Goal: Information Seeking & Learning: Compare options

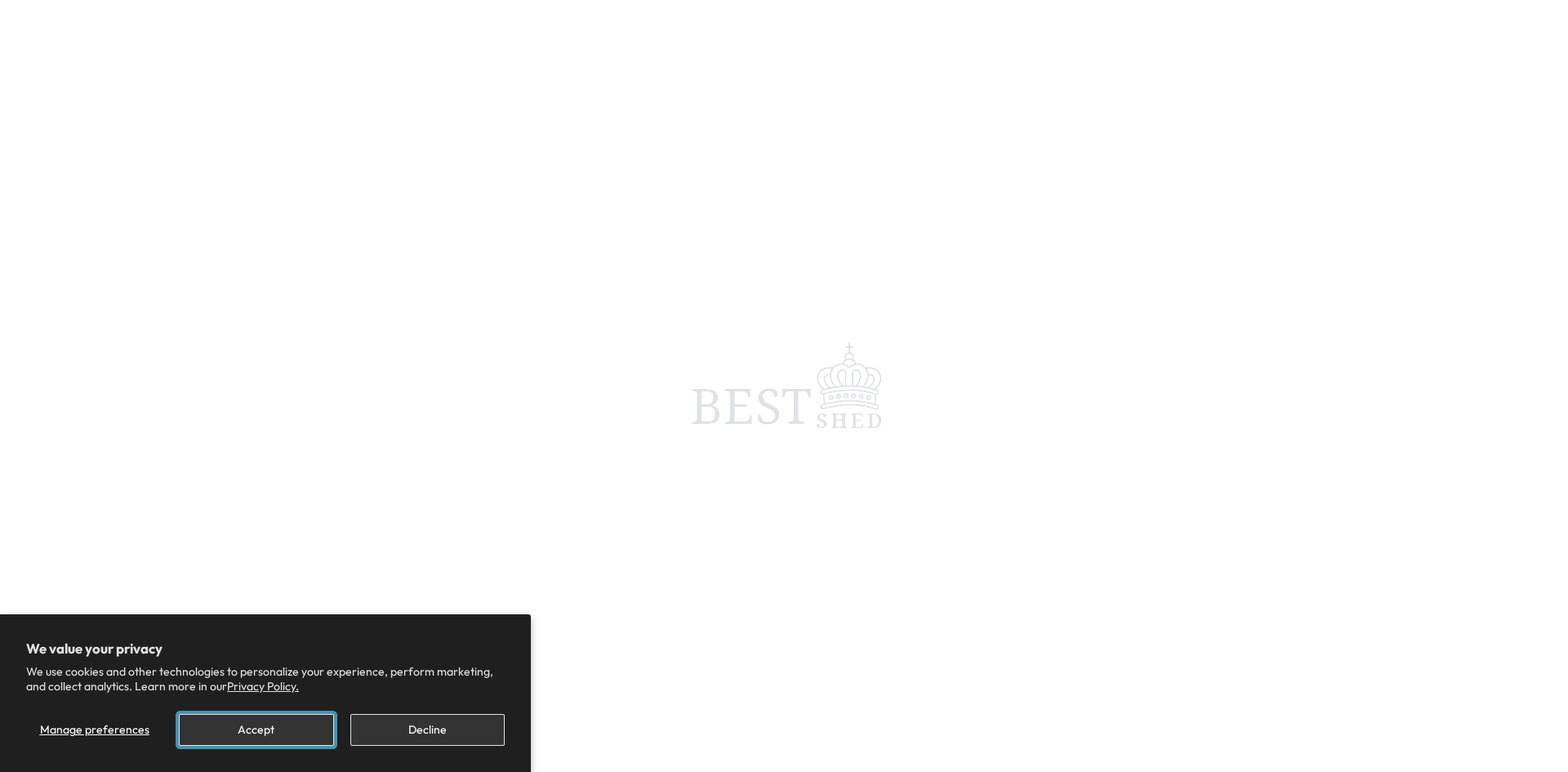
click at [263, 736] on button "Accept" at bounding box center [256, 729] width 154 height 32
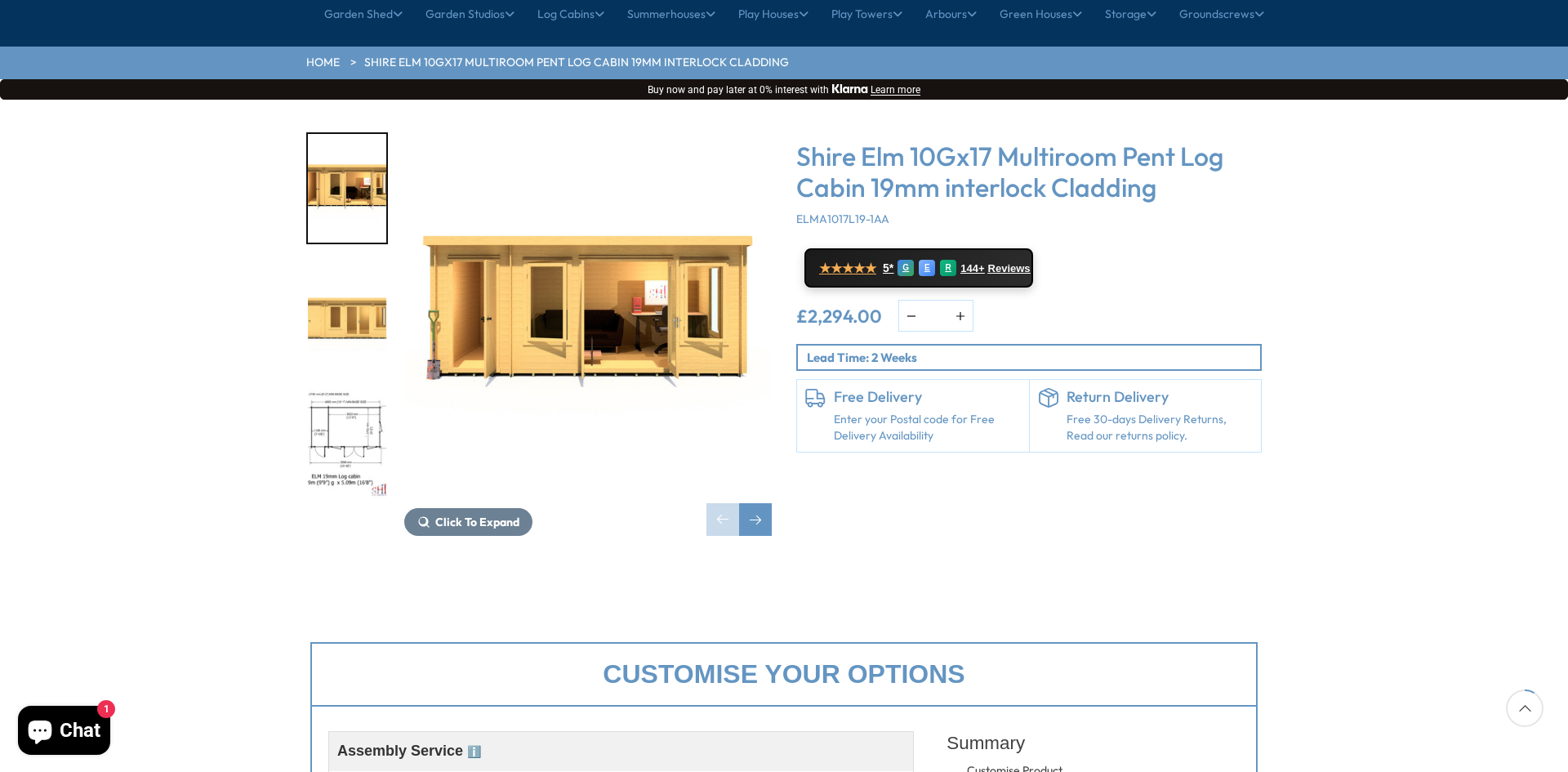
scroll to position [179, 0]
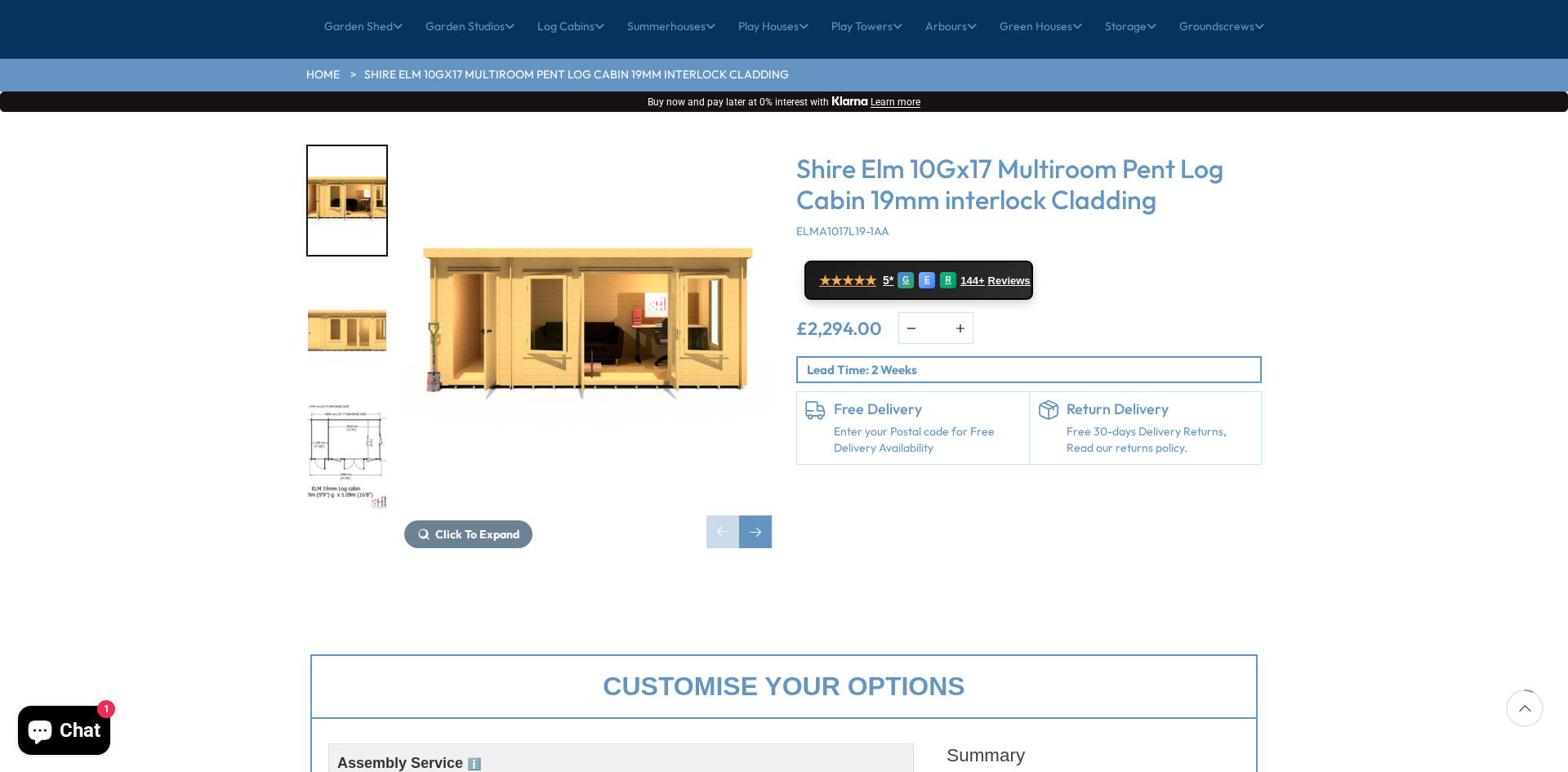
click at [350, 402] on img "3 / 10" at bounding box center [347, 457] width 78 height 109
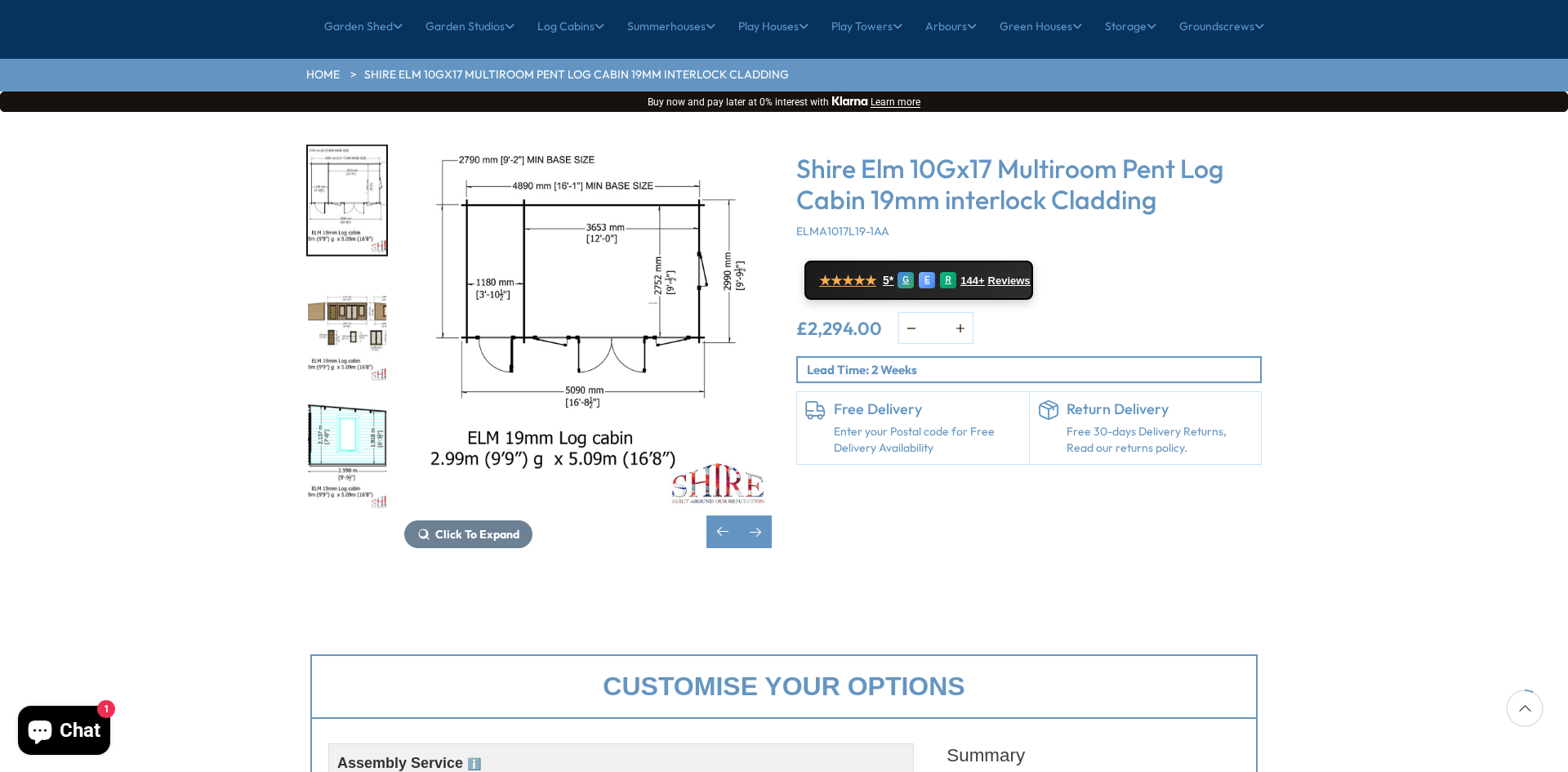
click at [351, 274] on img "4 / 10" at bounding box center [347, 329] width 78 height 109
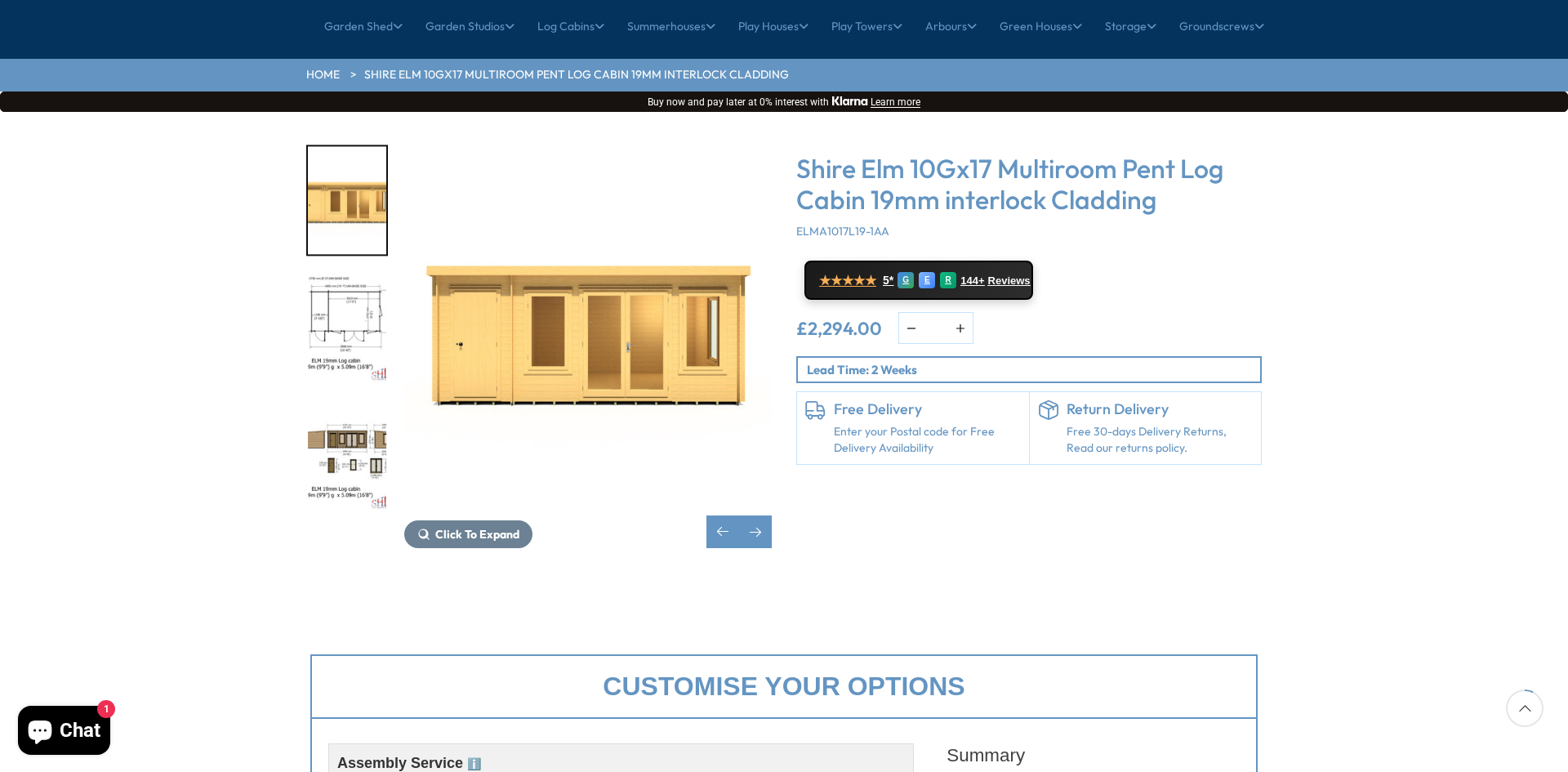
click at [347, 402] on img "4 / 10" at bounding box center [347, 457] width 78 height 109
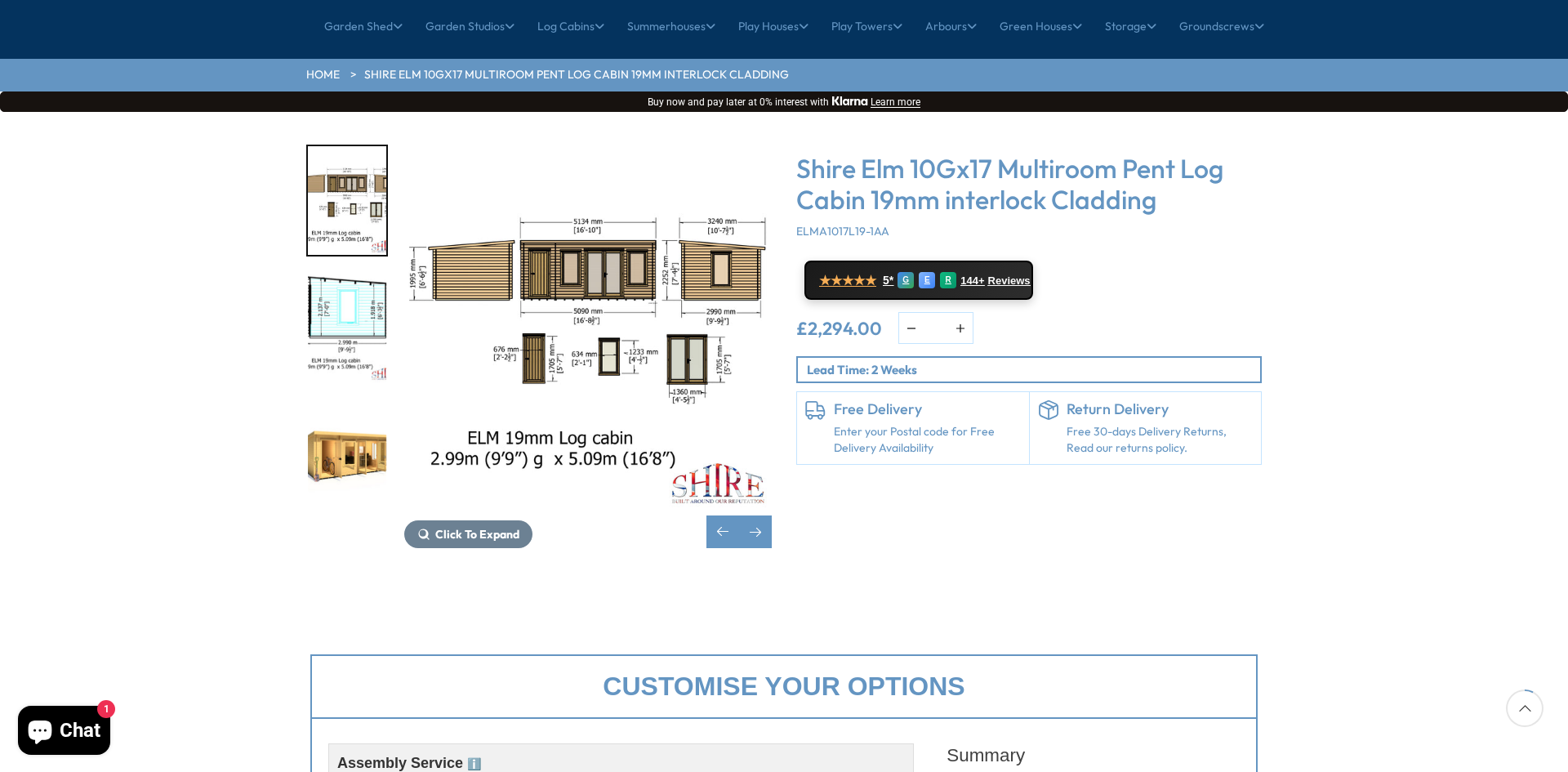
click at [344, 274] on img "5 / 10" at bounding box center [347, 329] width 78 height 109
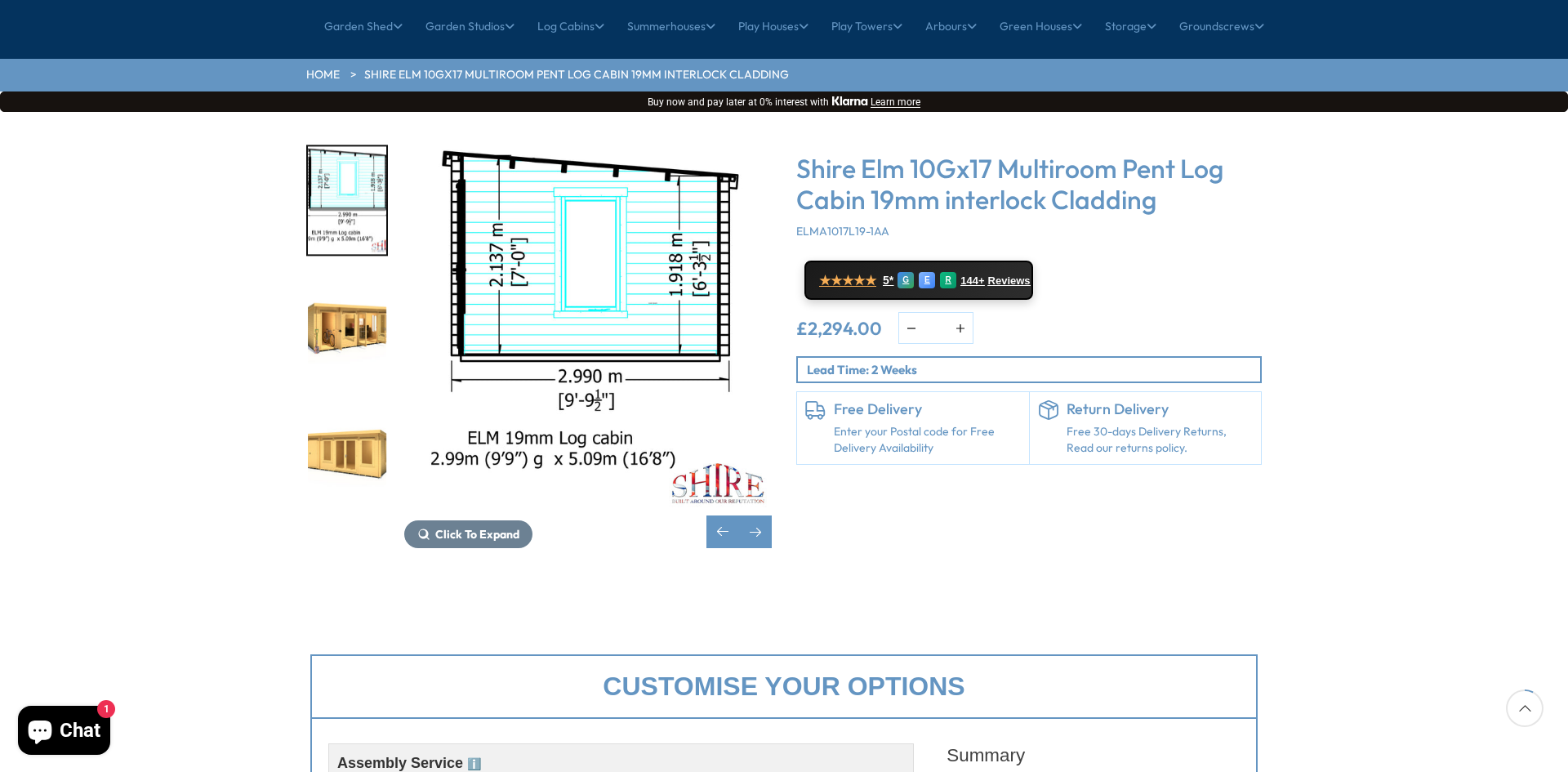
click at [347, 281] on img "6 / 10" at bounding box center [347, 329] width 78 height 109
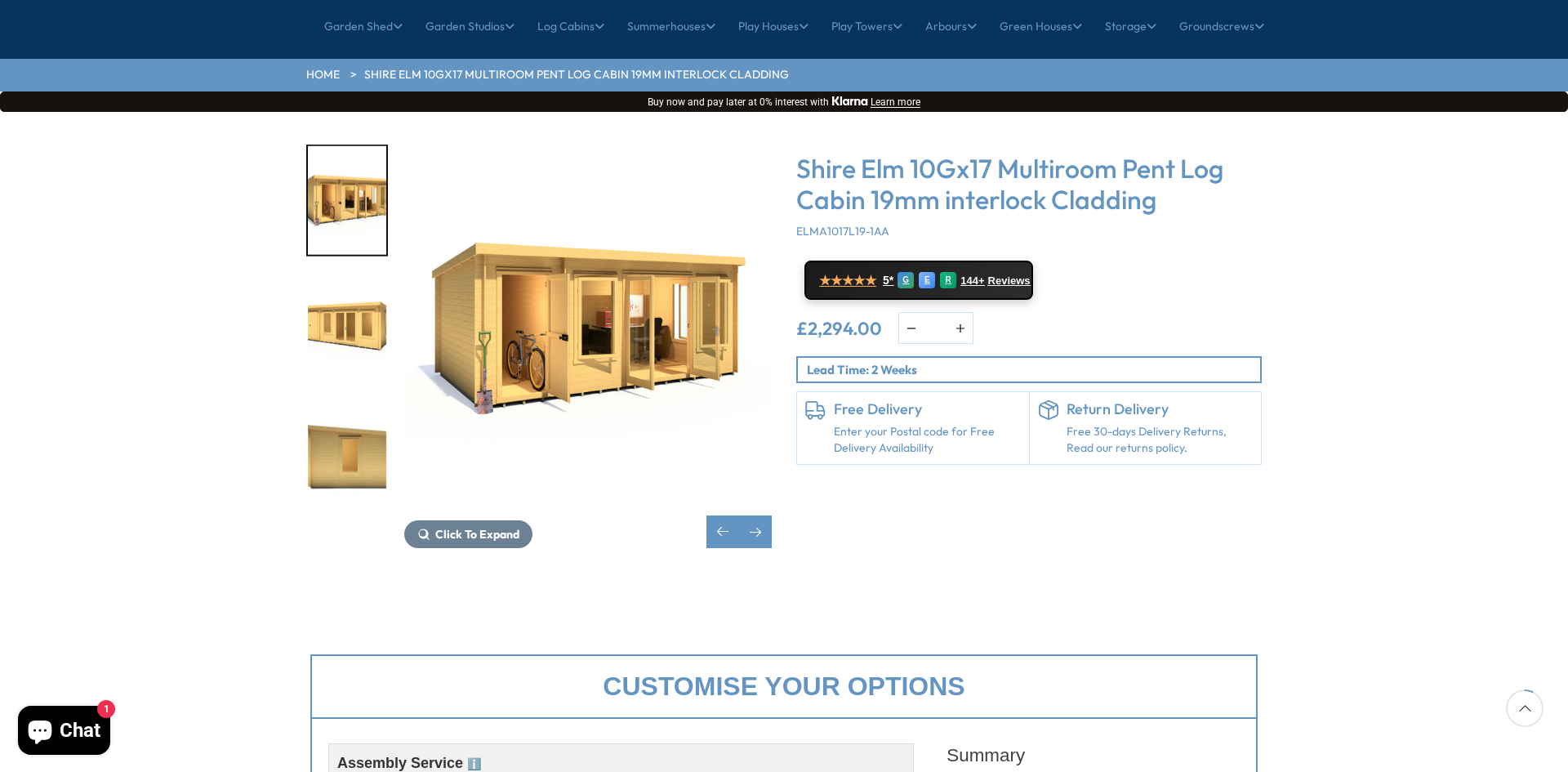
click at [355, 402] on img "8 / 10" at bounding box center [347, 457] width 78 height 109
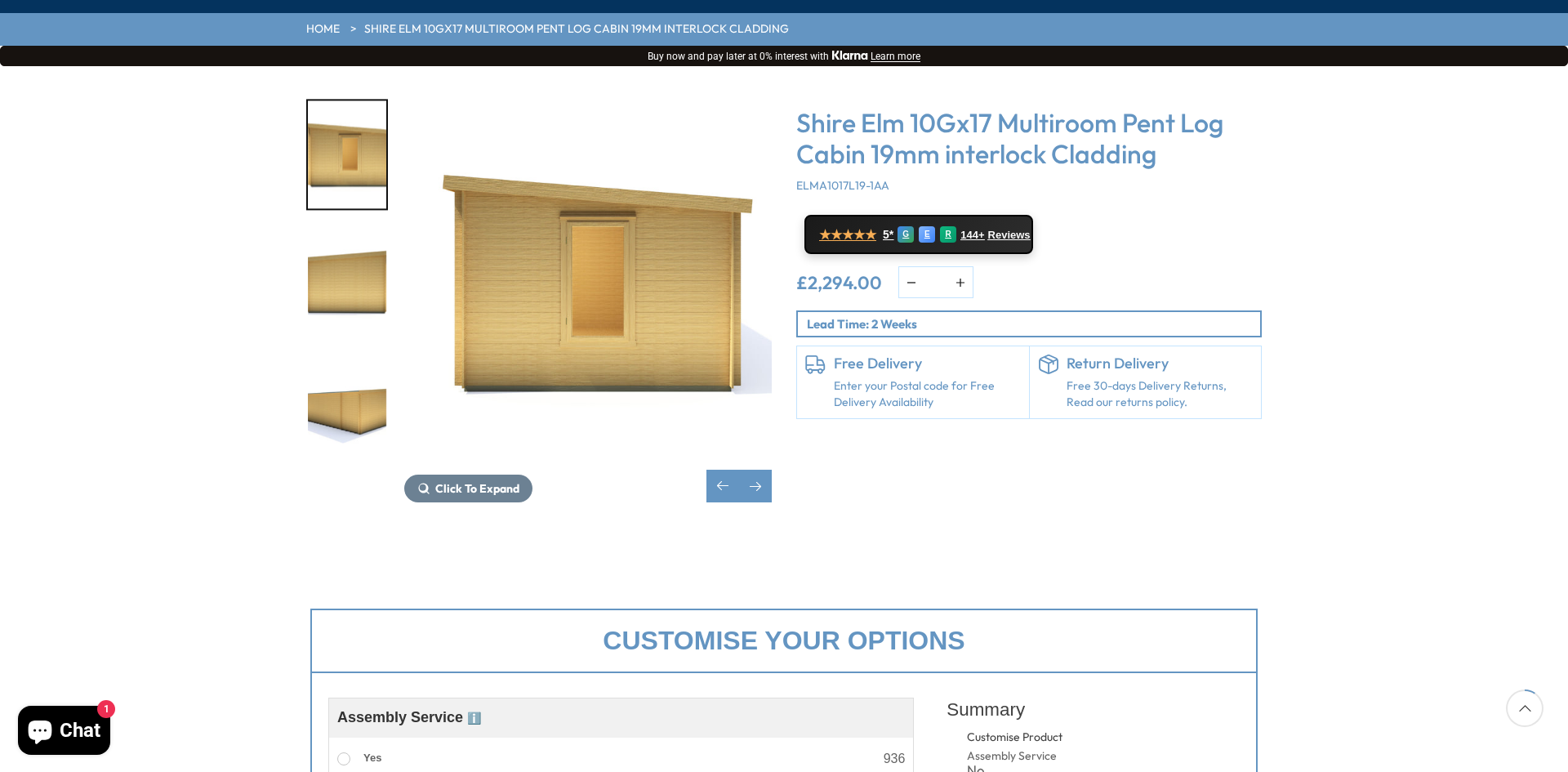
scroll to position [227, 0]
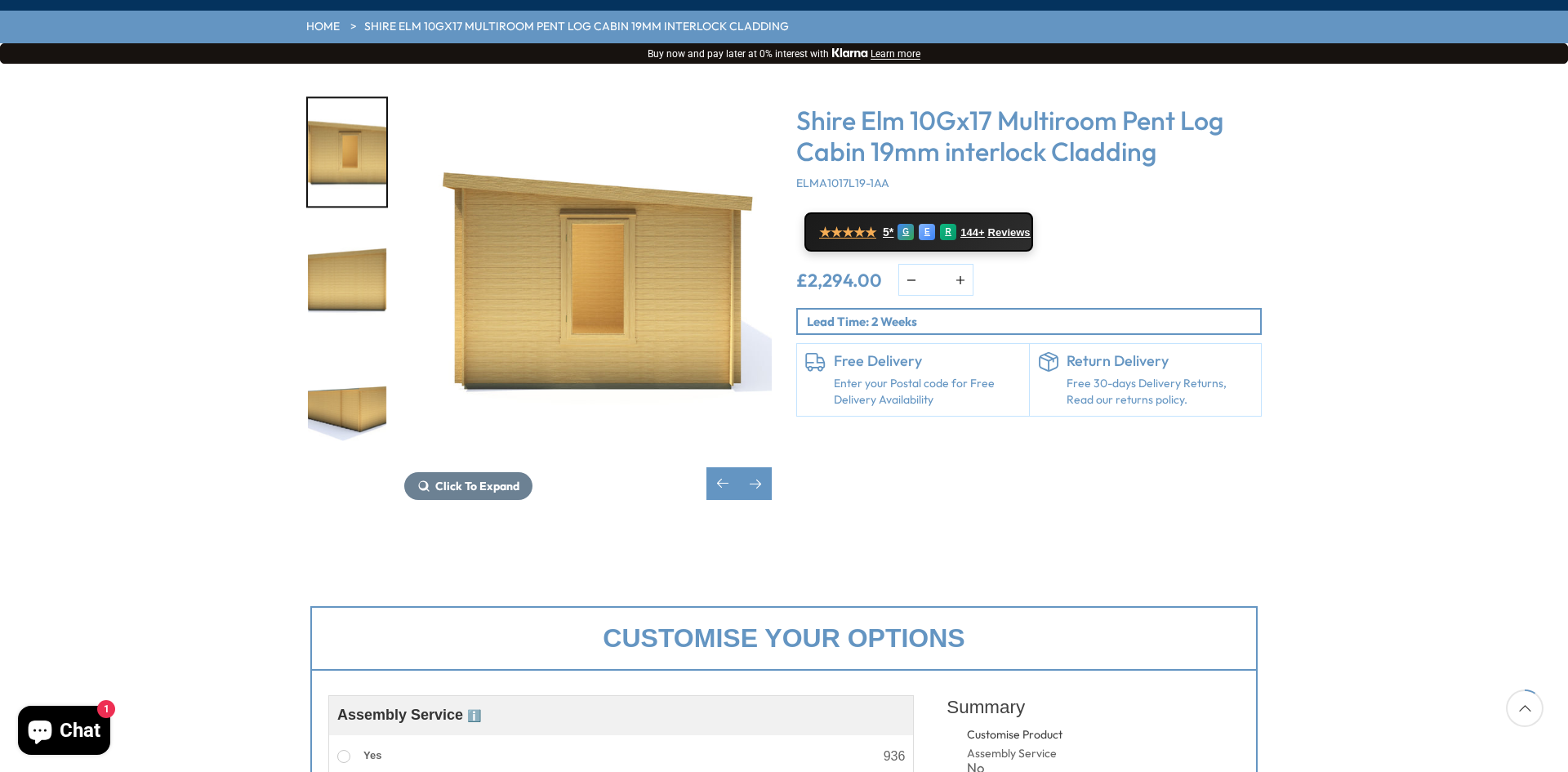
click at [350, 368] on img "10 / 10" at bounding box center [347, 409] width 78 height 109
click at [353, 233] on img "9 / 10" at bounding box center [347, 281] width 78 height 109
click at [350, 241] on img "9 / 10" at bounding box center [347, 281] width 78 height 109
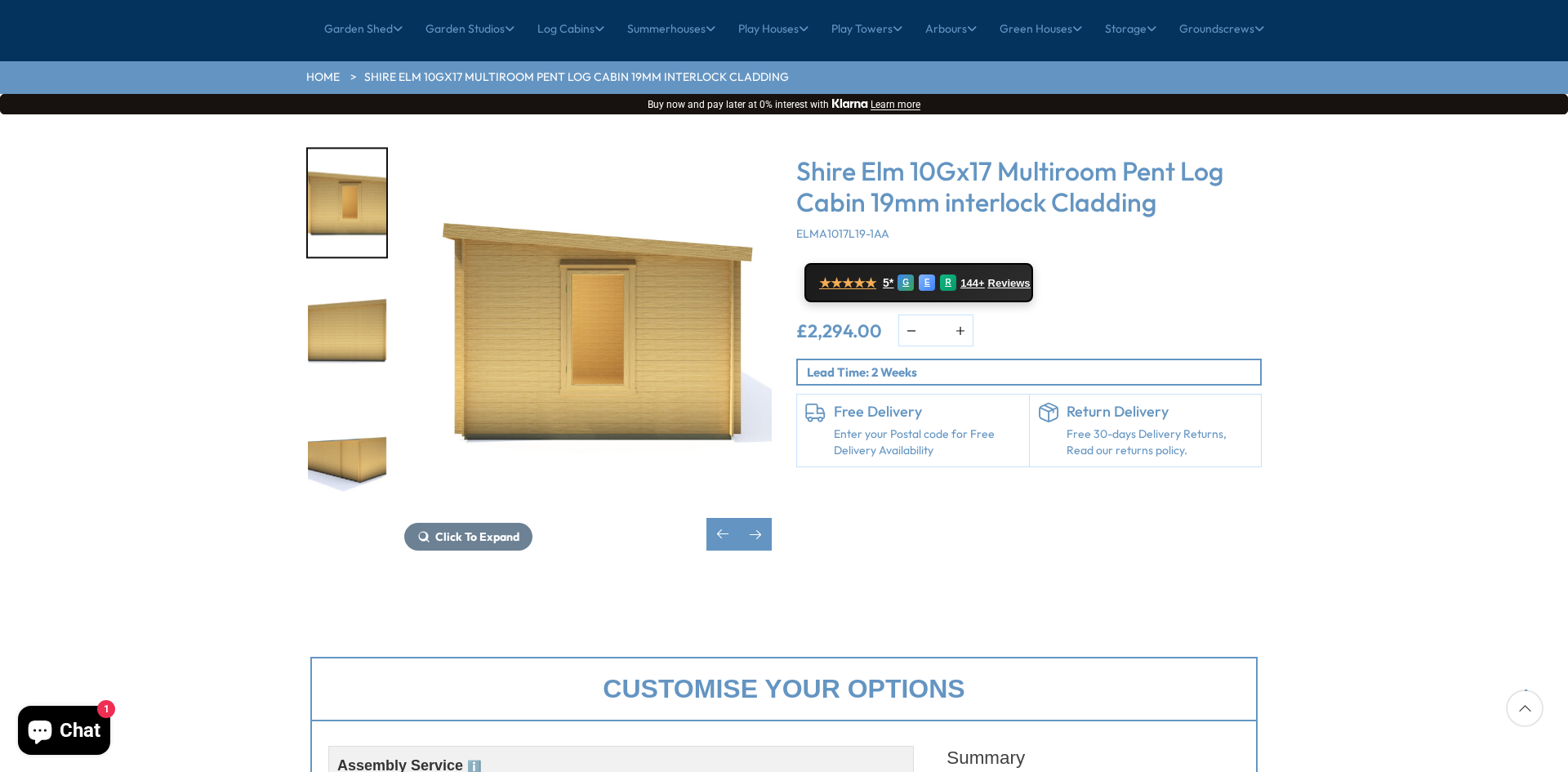
scroll to position [0, 0]
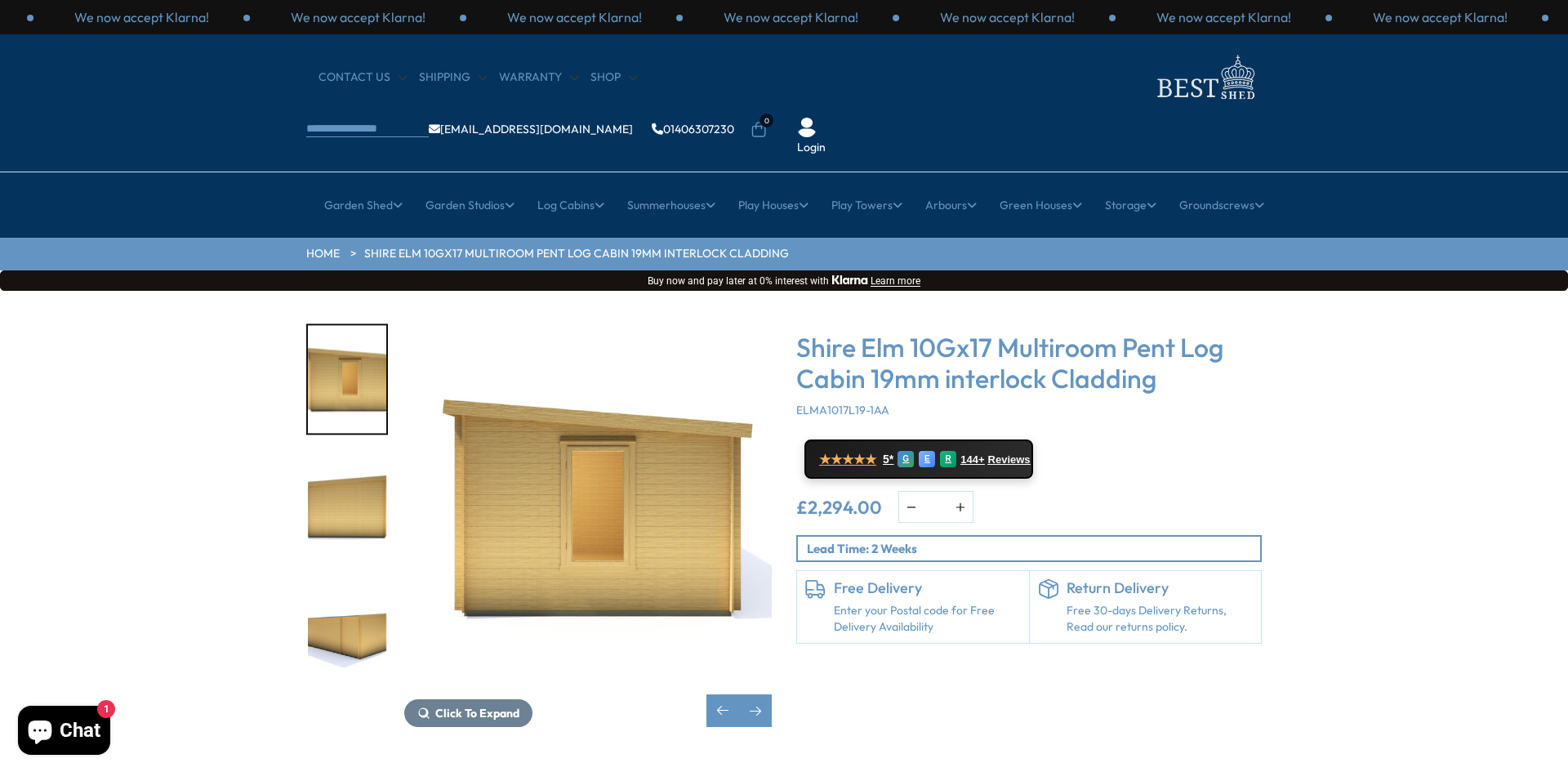
click at [172, 411] on div "Click To Expand Click To Expand Click To Expand Click To Expand Click To Expand…" at bounding box center [784, 537] width 1568 height 493
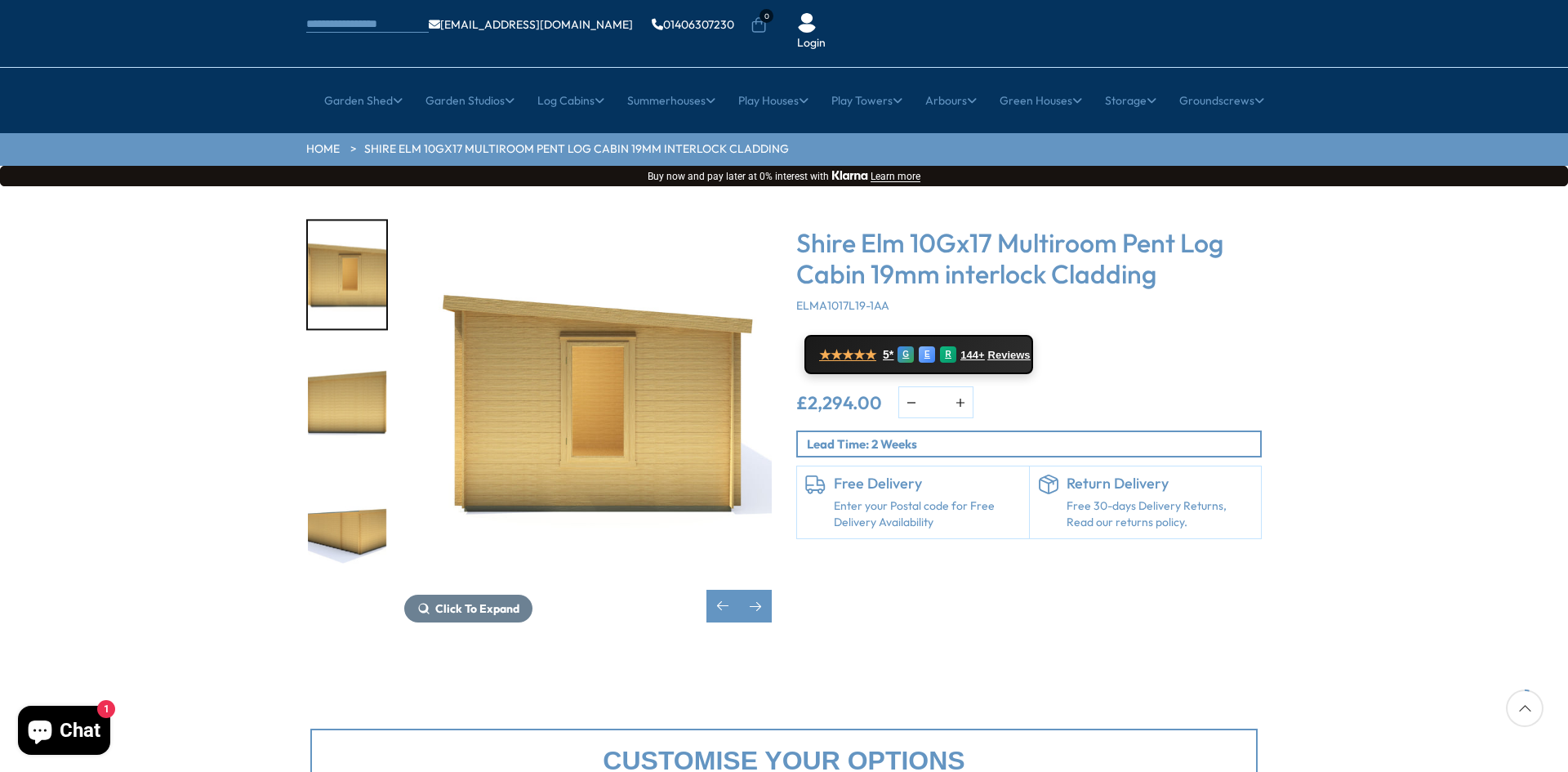
scroll to position [90, 0]
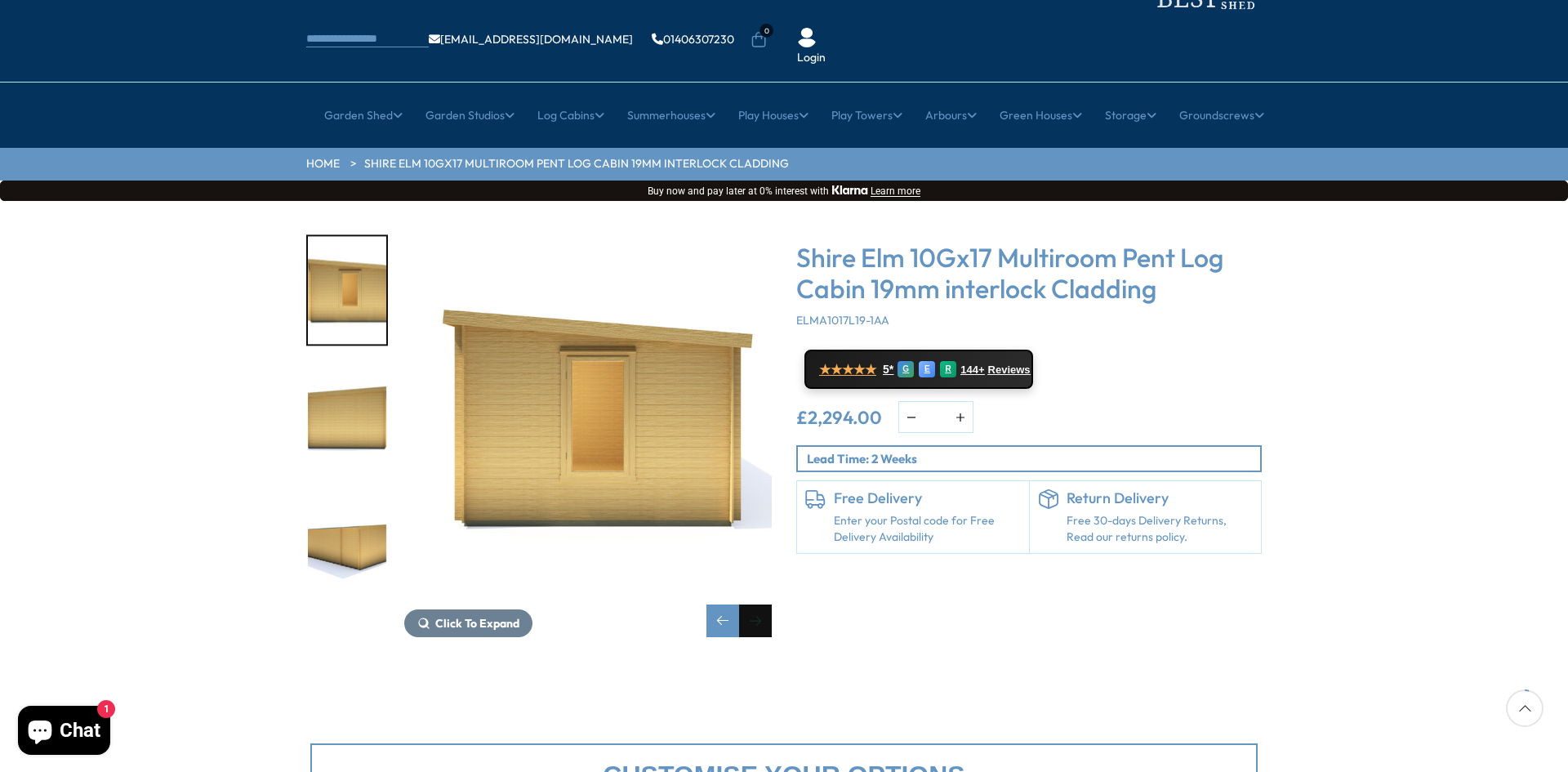
click at [756, 605] on div "Next slide" at bounding box center [755, 621] width 33 height 33
click at [765, 605] on div "Next slide" at bounding box center [755, 621] width 33 height 33
click at [361, 491] on img "10 / 10" at bounding box center [347, 546] width 78 height 109
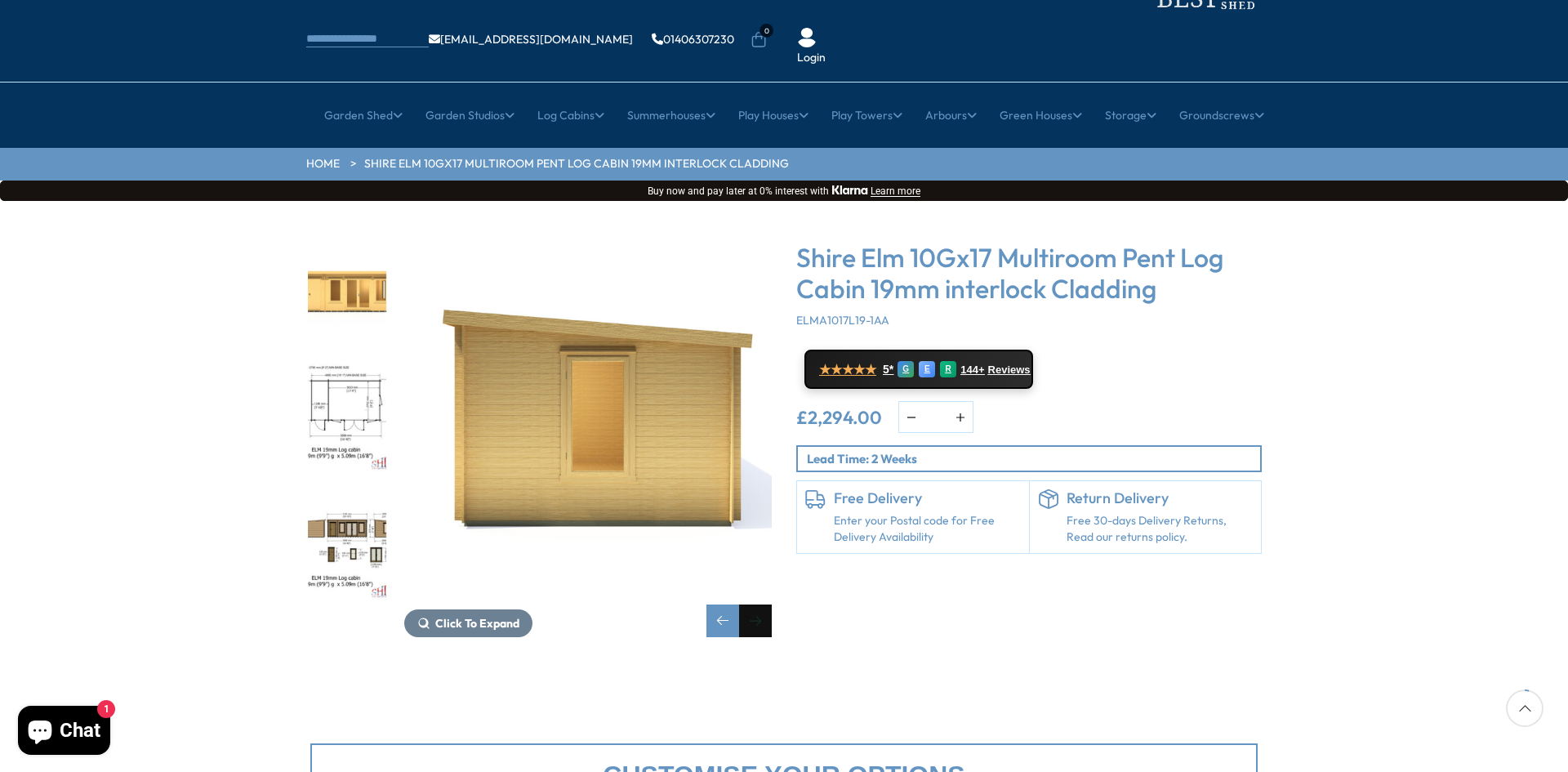
click at [337, 366] on img "3 / 10" at bounding box center [347, 418] width 78 height 109
click at [347, 363] on img "3 / 10" at bounding box center [347, 418] width 78 height 109
click at [346, 364] on img "3 / 10" at bounding box center [347, 418] width 78 height 109
click at [344, 372] on img "3 / 10" at bounding box center [347, 418] width 78 height 109
click at [340, 369] on img "3 / 10" at bounding box center [347, 418] width 78 height 109
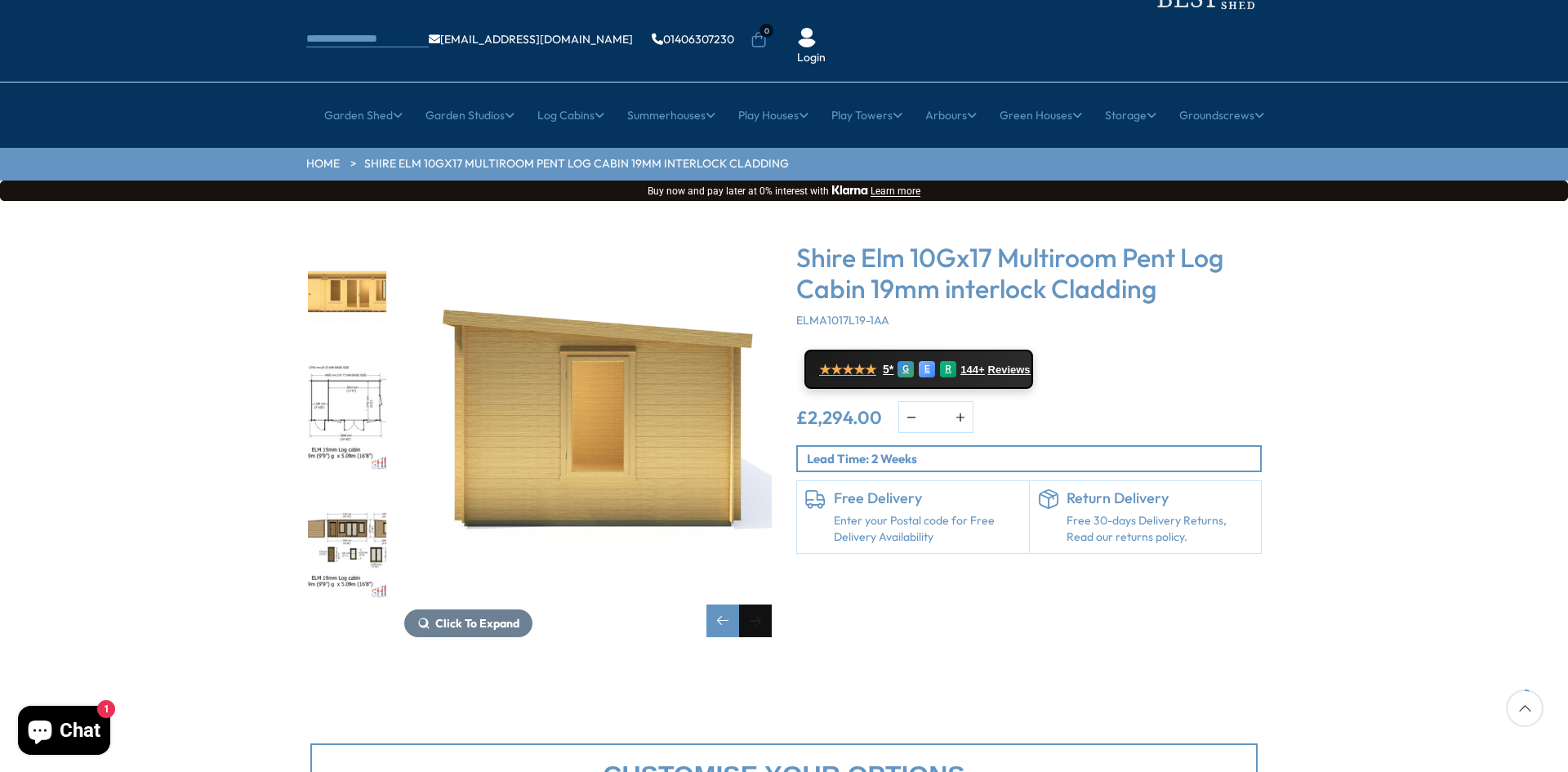
click at [357, 371] on img "3 / 10" at bounding box center [347, 418] width 78 height 109
click at [359, 366] on img "3 / 10" at bounding box center [347, 418] width 78 height 109
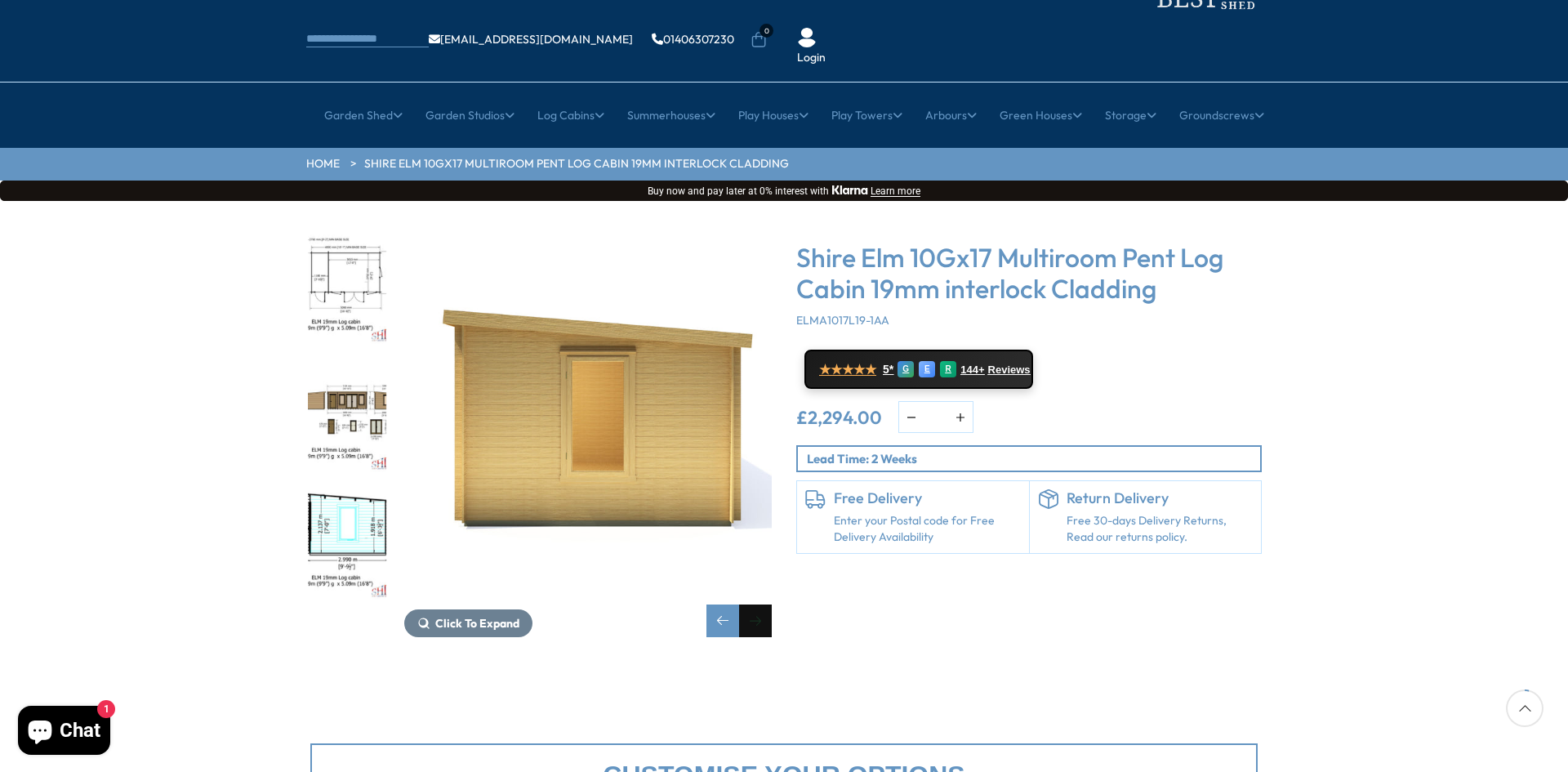
click at [351, 371] on img "4 / 10" at bounding box center [347, 418] width 78 height 109
click at [341, 235] on img "3 / 10" at bounding box center [347, 290] width 78 height 109
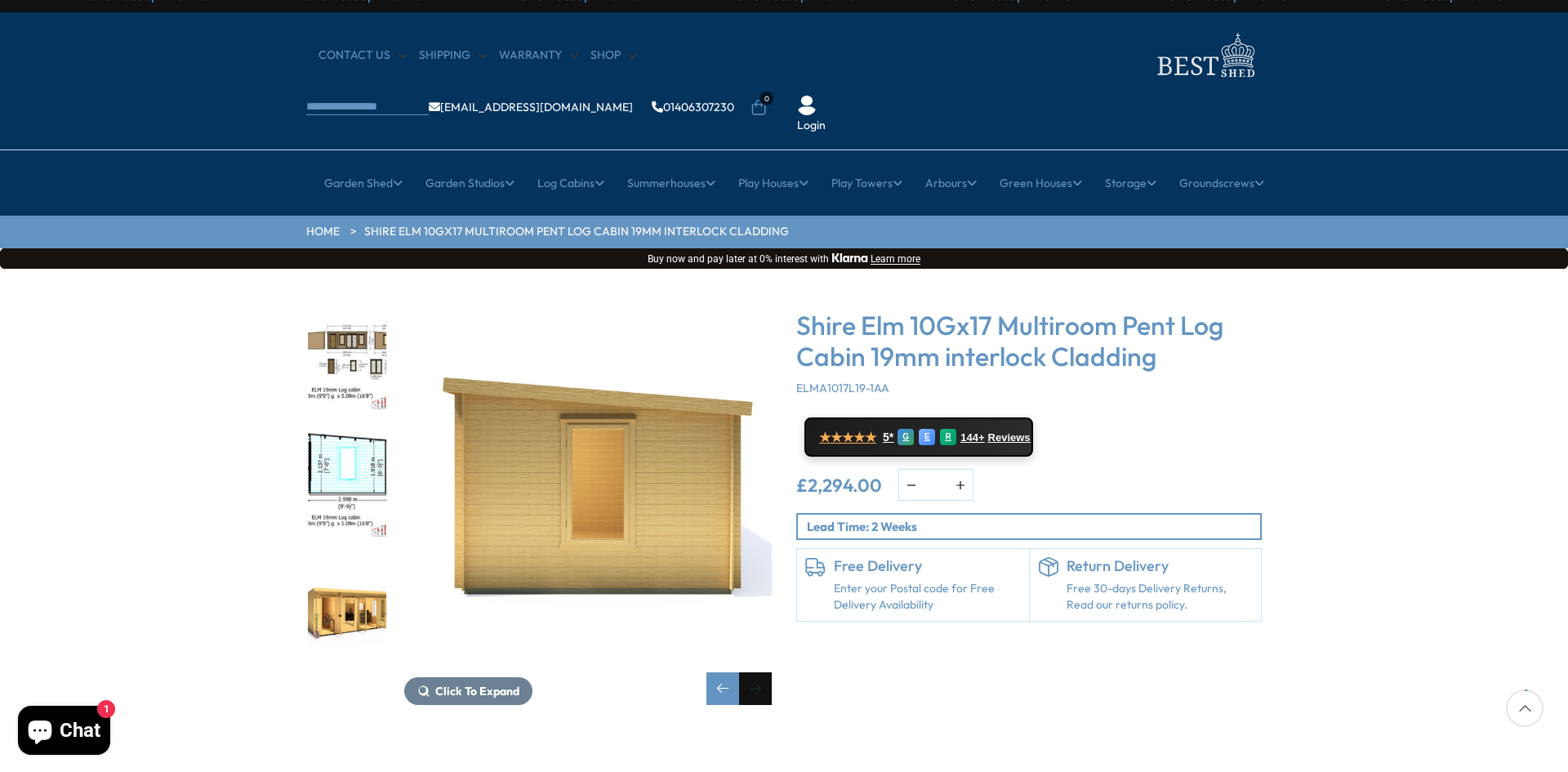
scroll to position [0, 0]
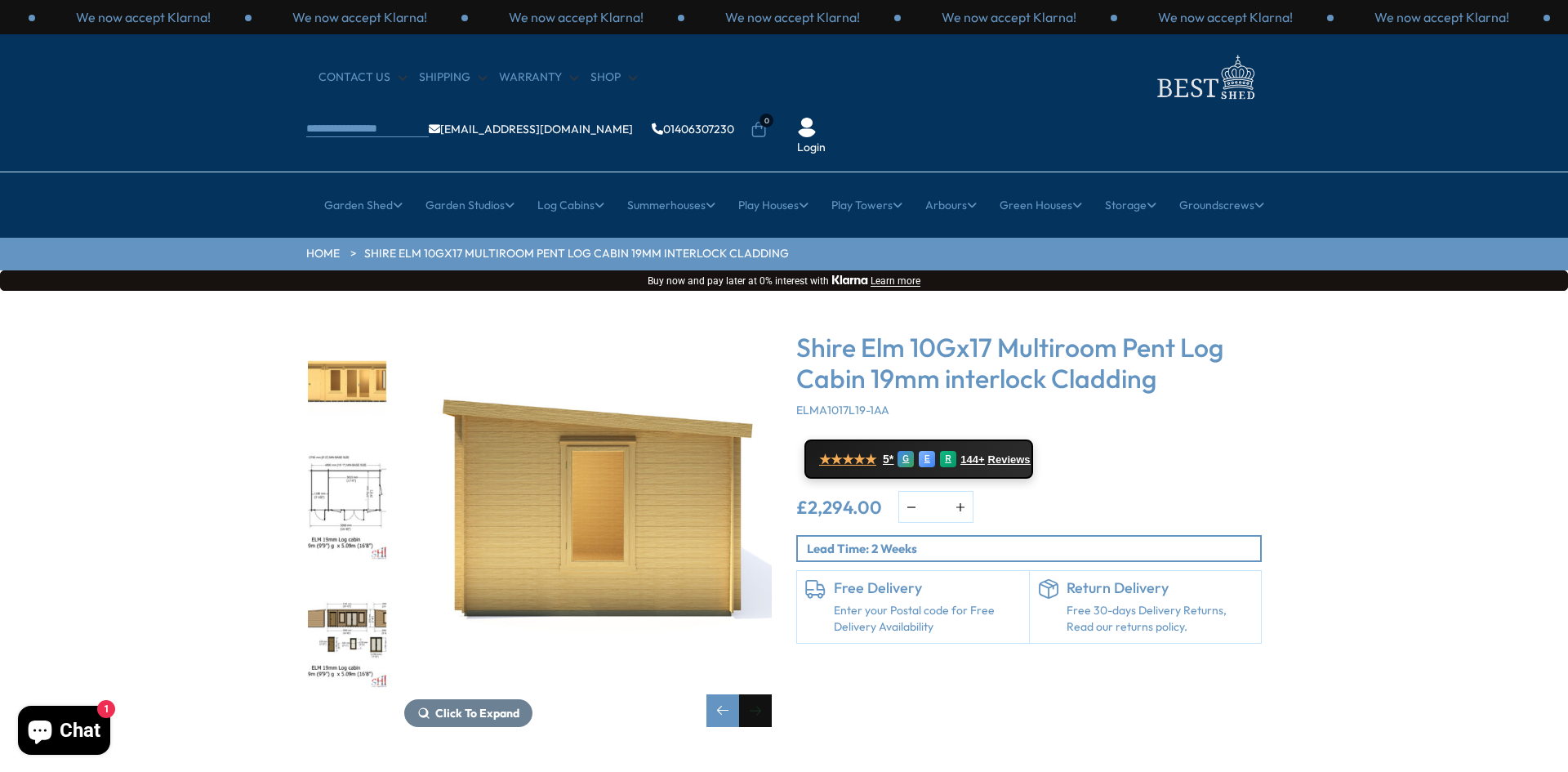
click at [344, 453] on img "3 / 10" at bounding box center [347, 508] width 78 height 109
click at [346, 453] on img "3 / 10" at bounding box center [347, 508] width 78 height 109
click at [343, 453] on img "3 / 10" at bounding box center [347, 508] width 78 height 109
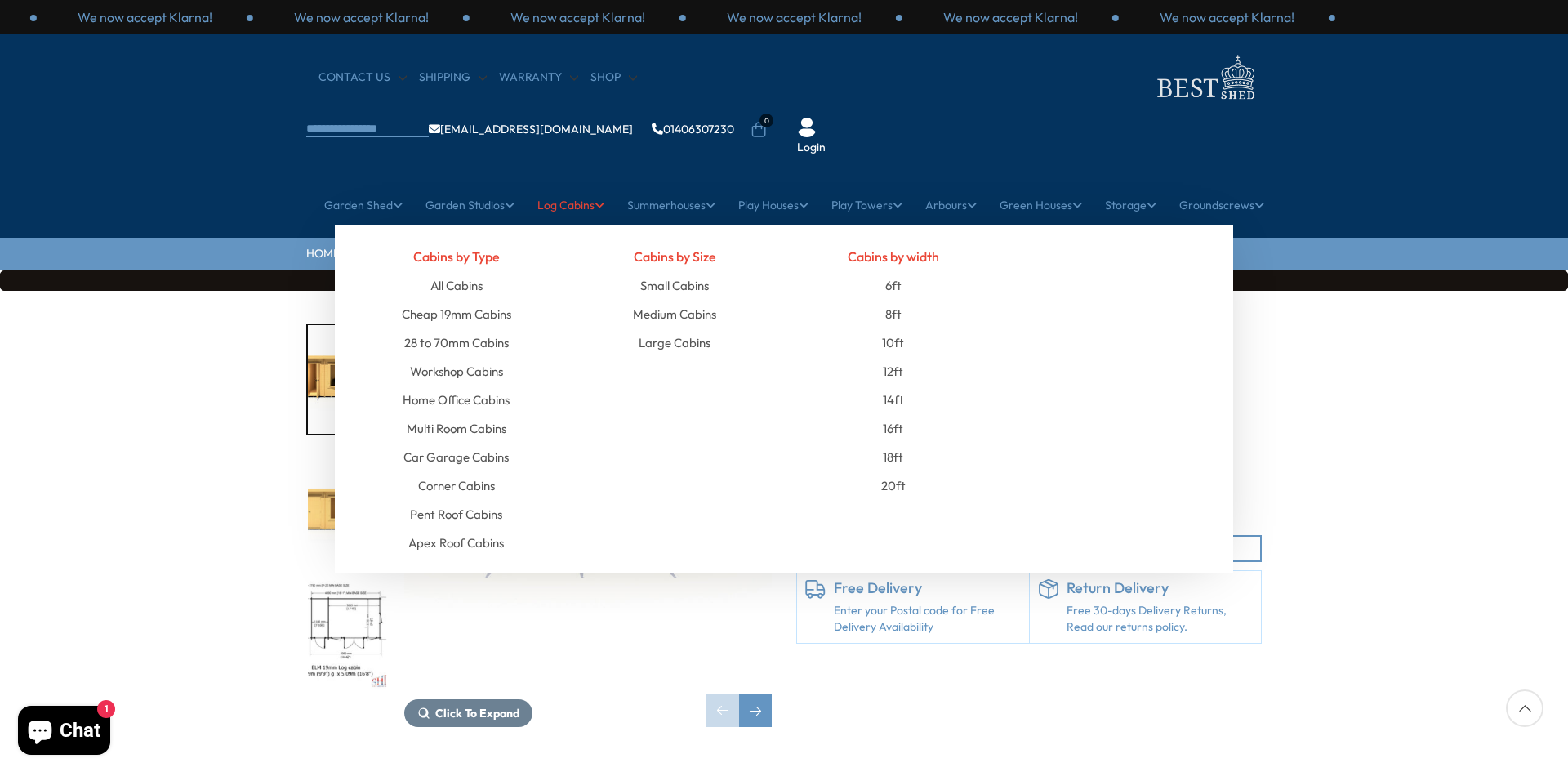
click at [565, 184] on link "Log Cabins" at bounding box center [571, 204] width 67 height 41
click at [453, 272] on link "All Cabins" at bounding box center [457, 285] width 53 height 28
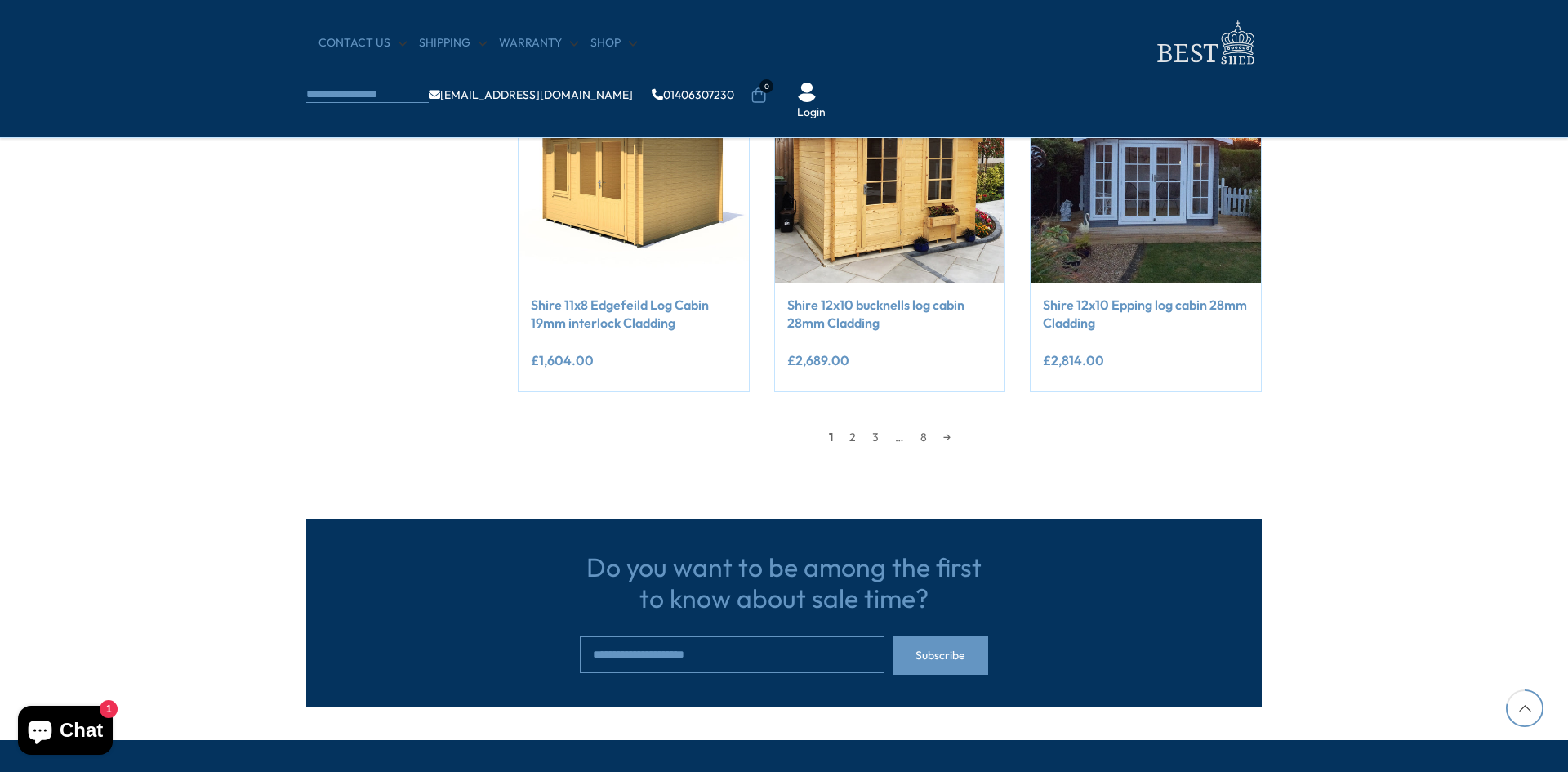
scroll to position [1428, 0]
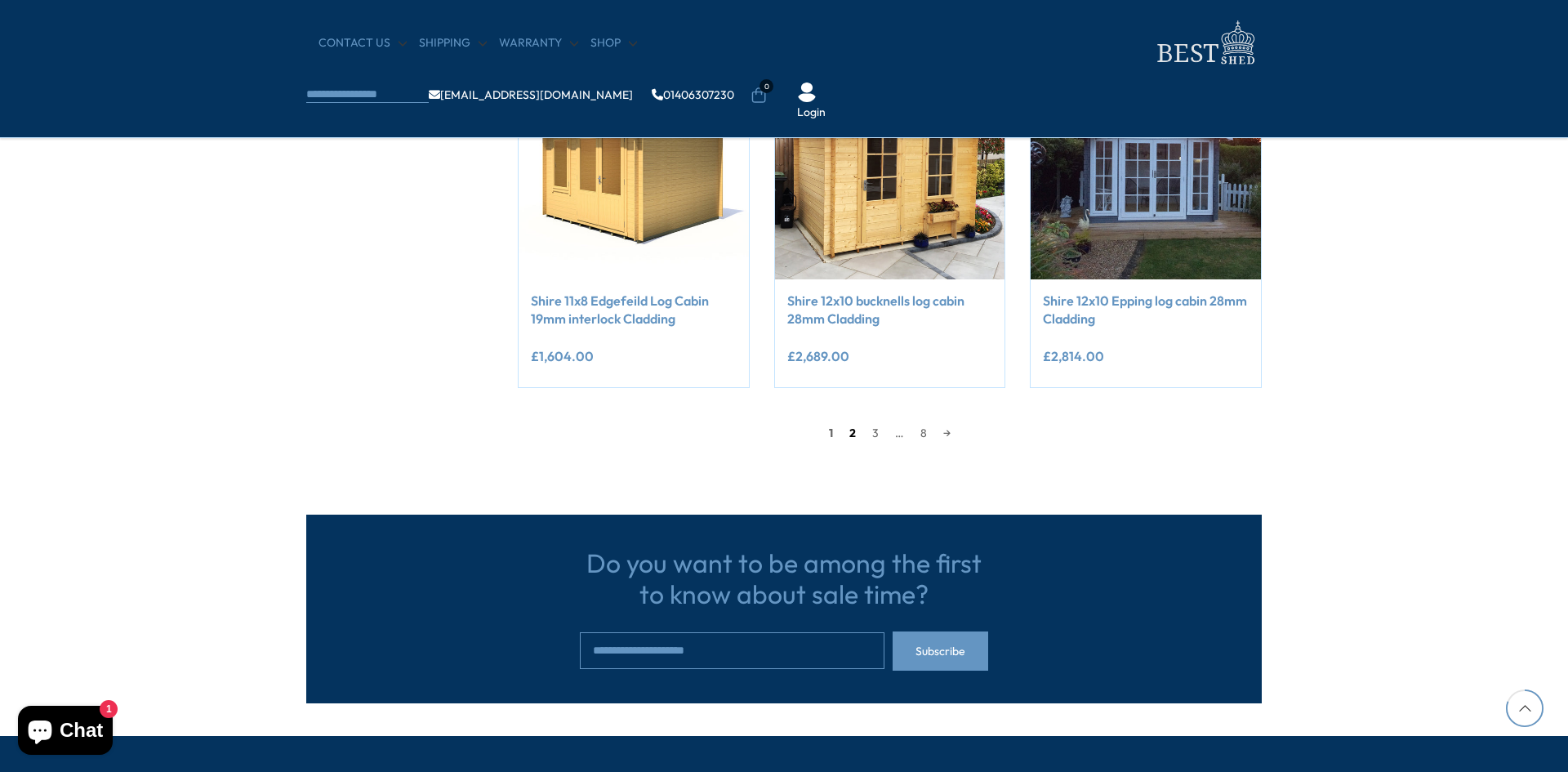
click at [850, 438] on link "2" at bounding box center [853, 432] width 23 height 25
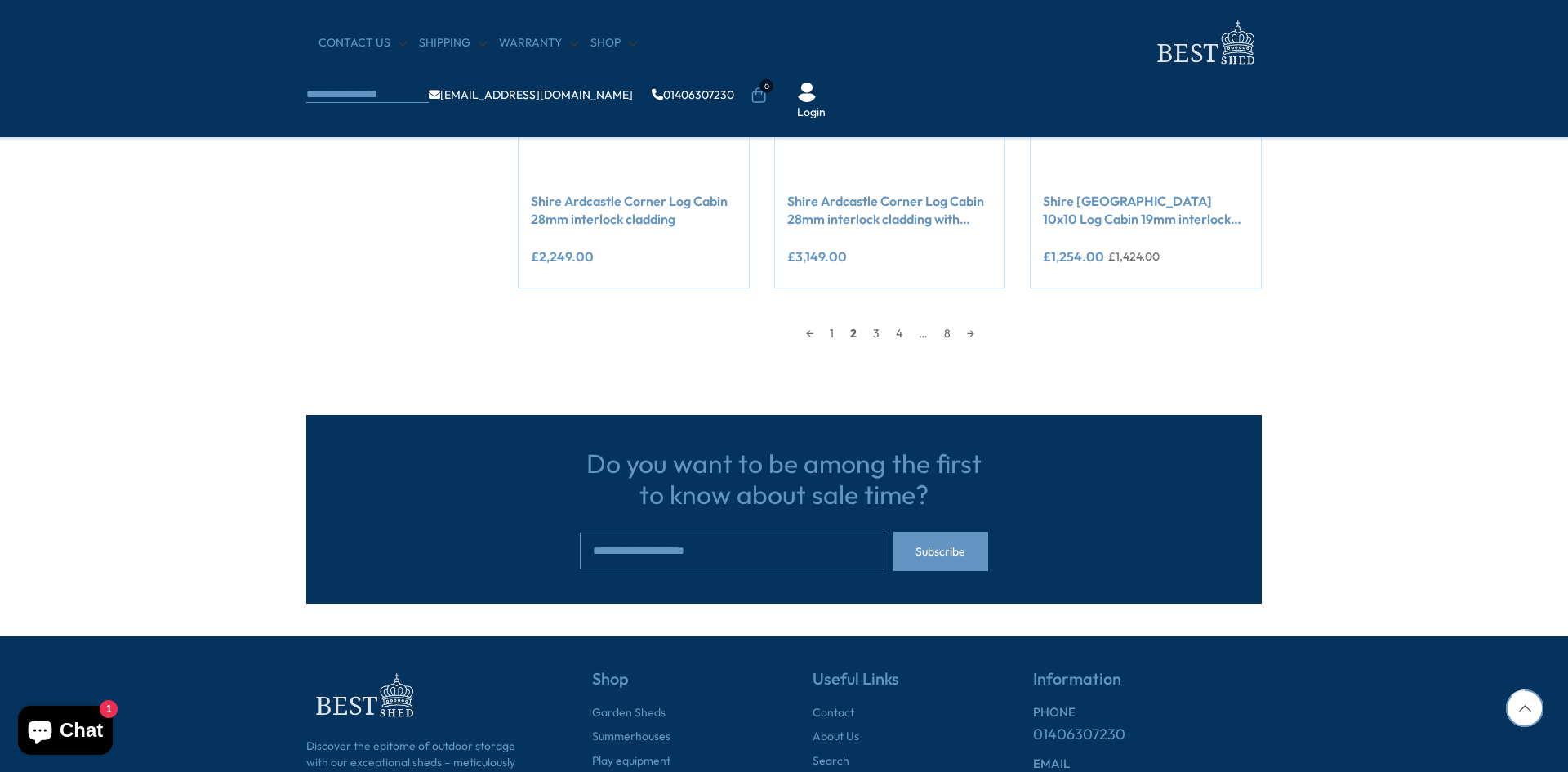
scroll to position [1529, 0]
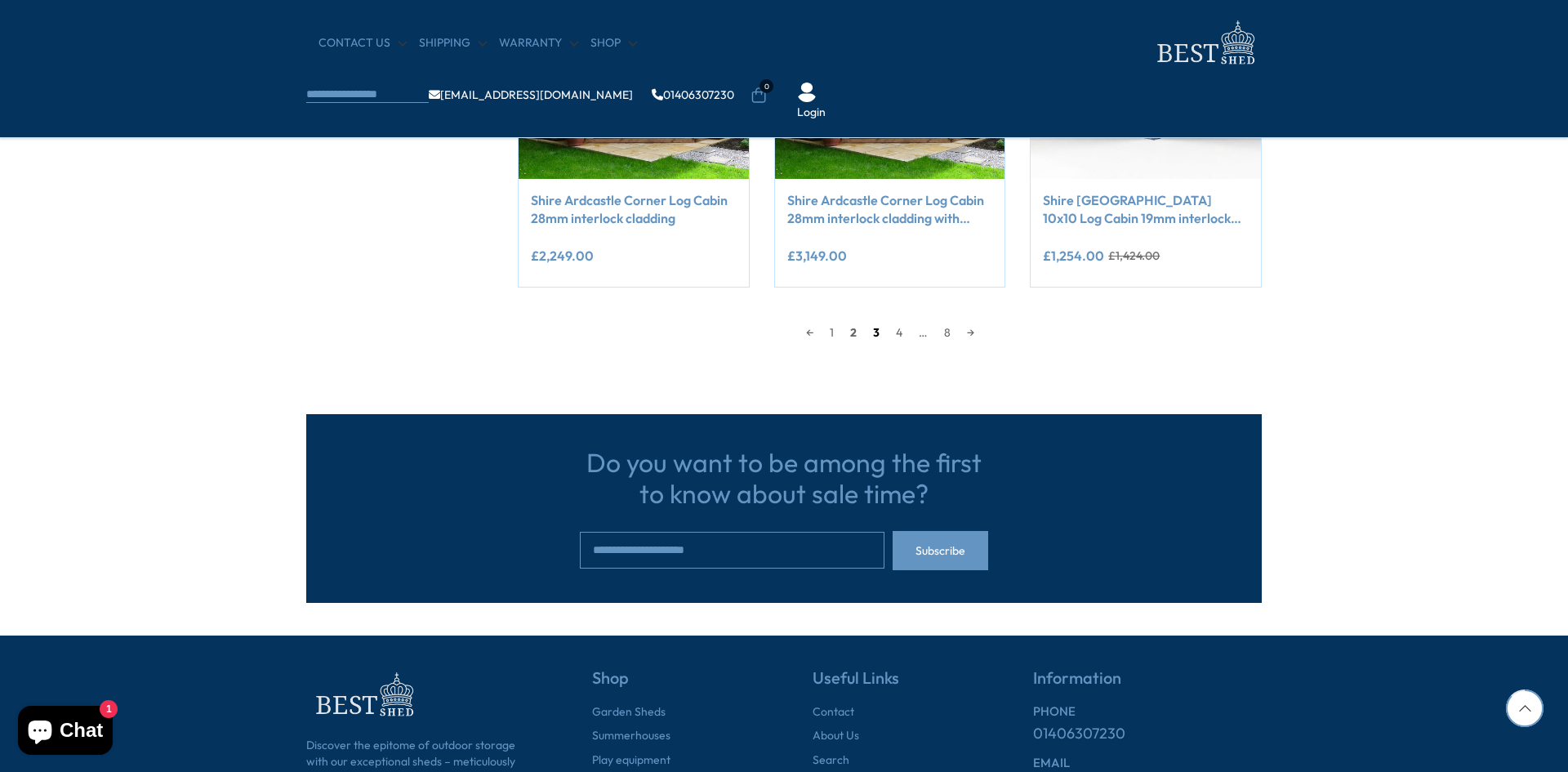
click at [867, 339] on link "3" at bounding box center [876, 332] width 23 height 25
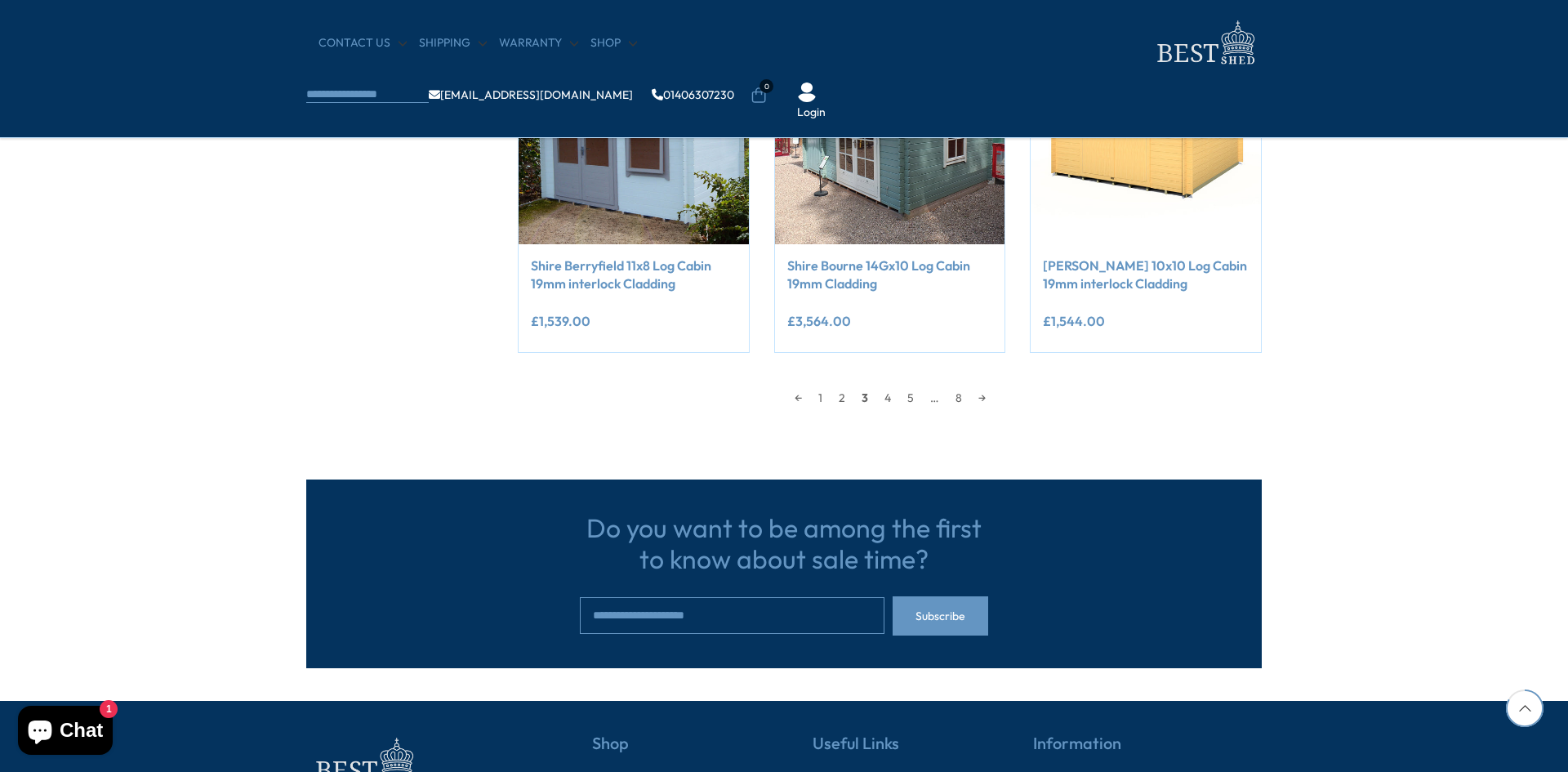
scroll to position [1405, 0]
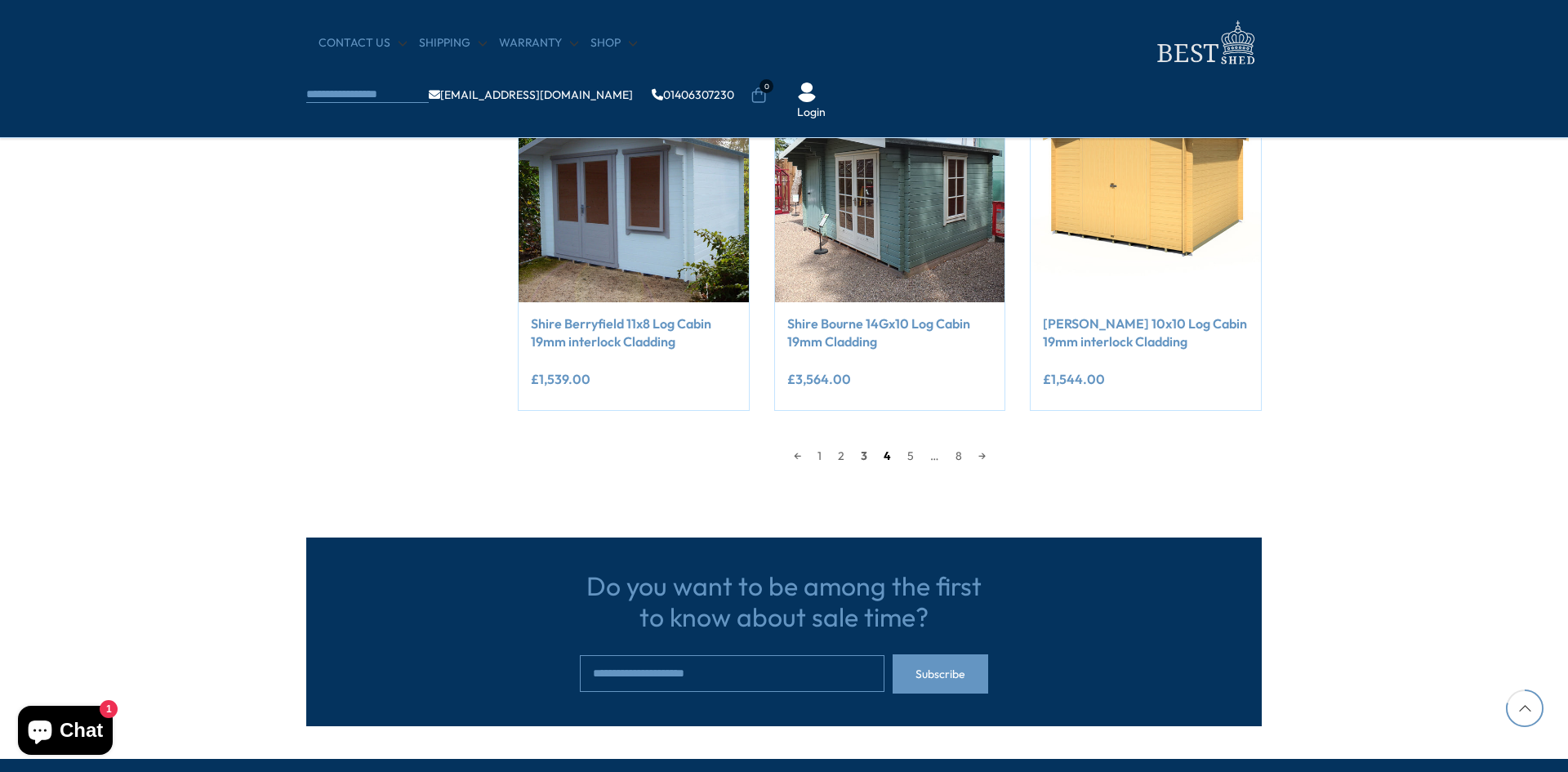
click at [883, 451] on link "4" at bounding box center [887, 455] width 24 height 25
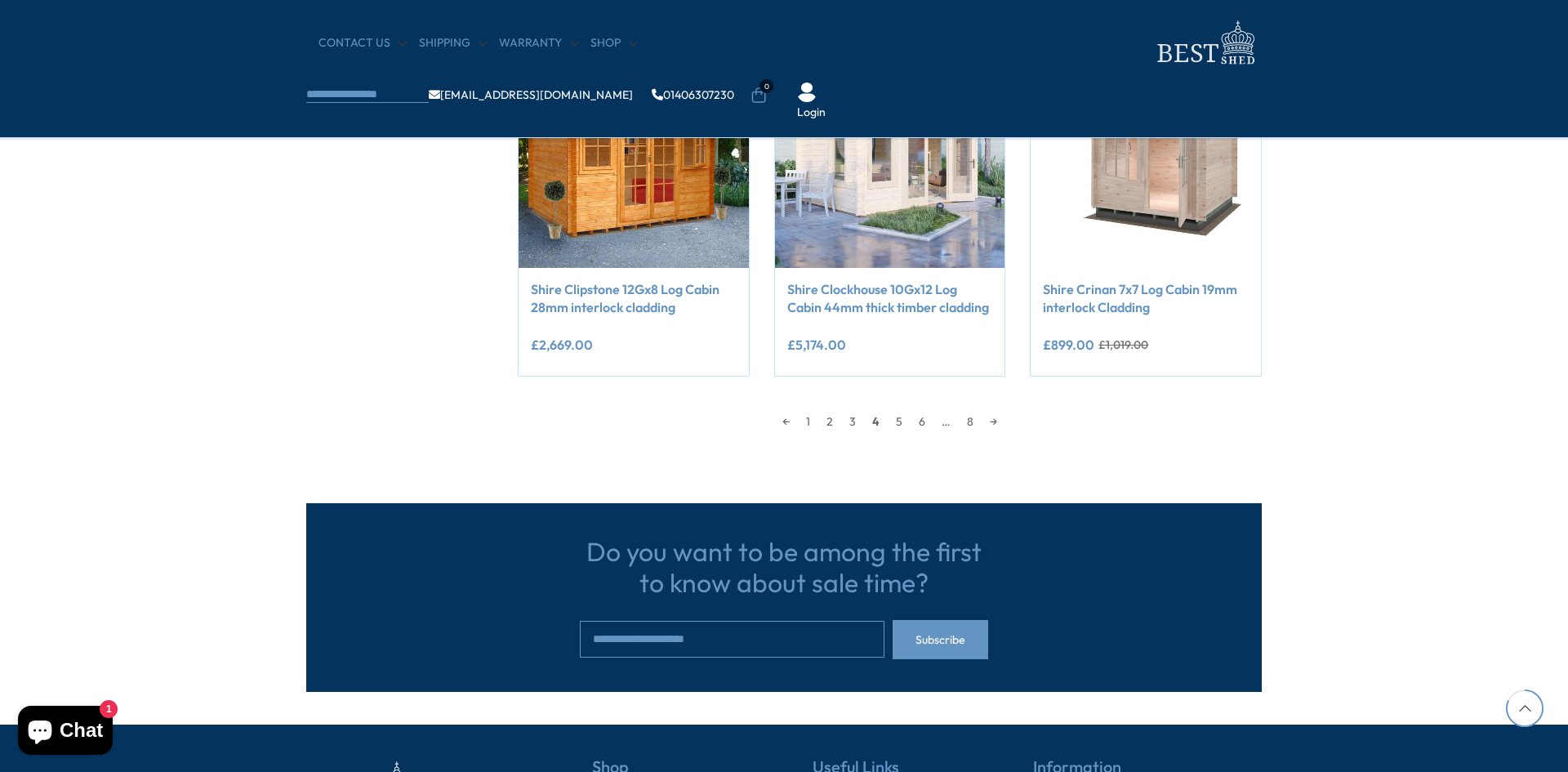
scroll to position [1443, 0]
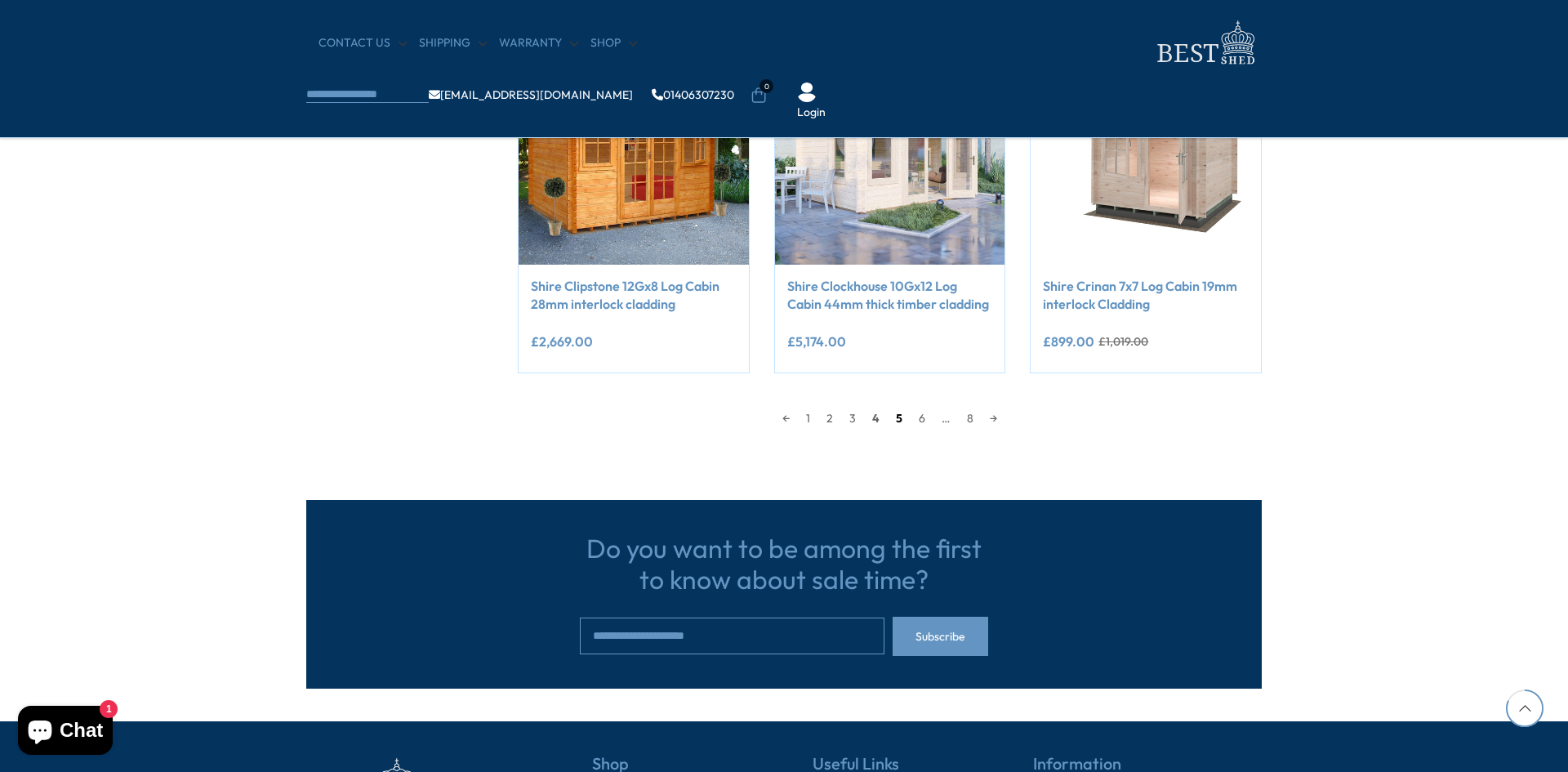
click at [905, 425] on link "5" at bounding box center [899, 418] width 23 height 25
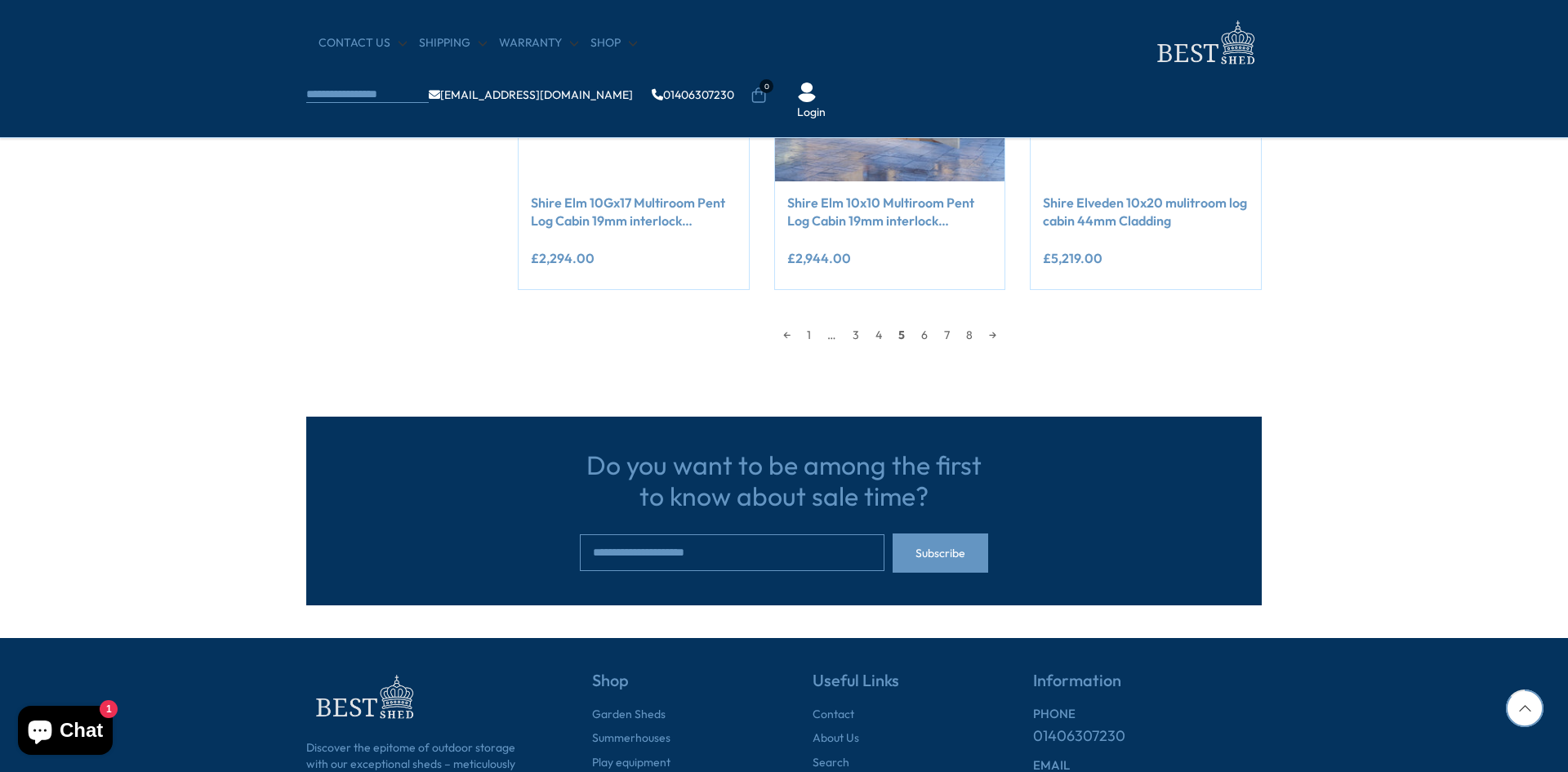
scroll to position [1529, 0]
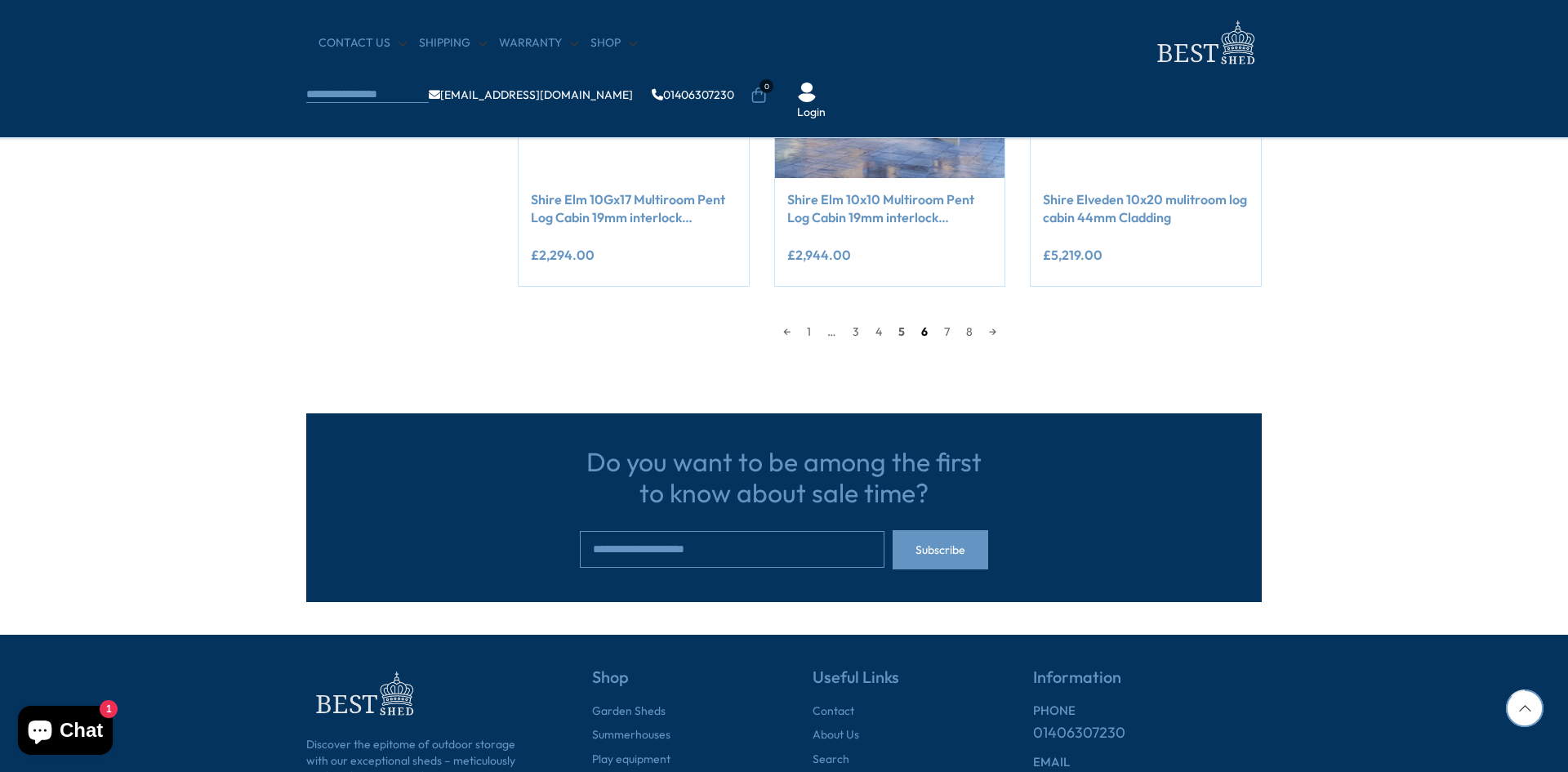
click at [932, 338] on link "6" at bounding box center [924, 332] width 23 height 25
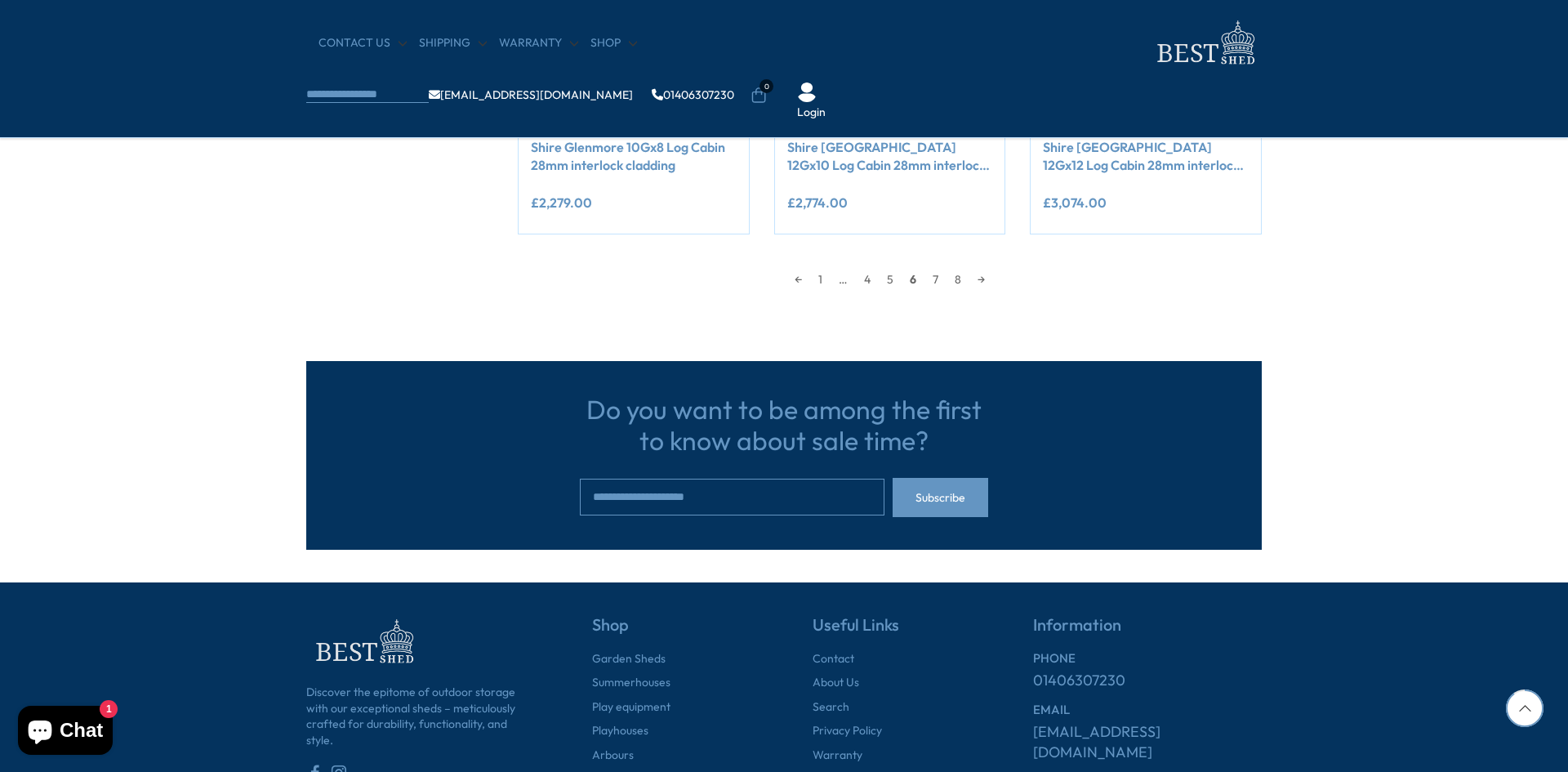
scroll to position [1579, 0]
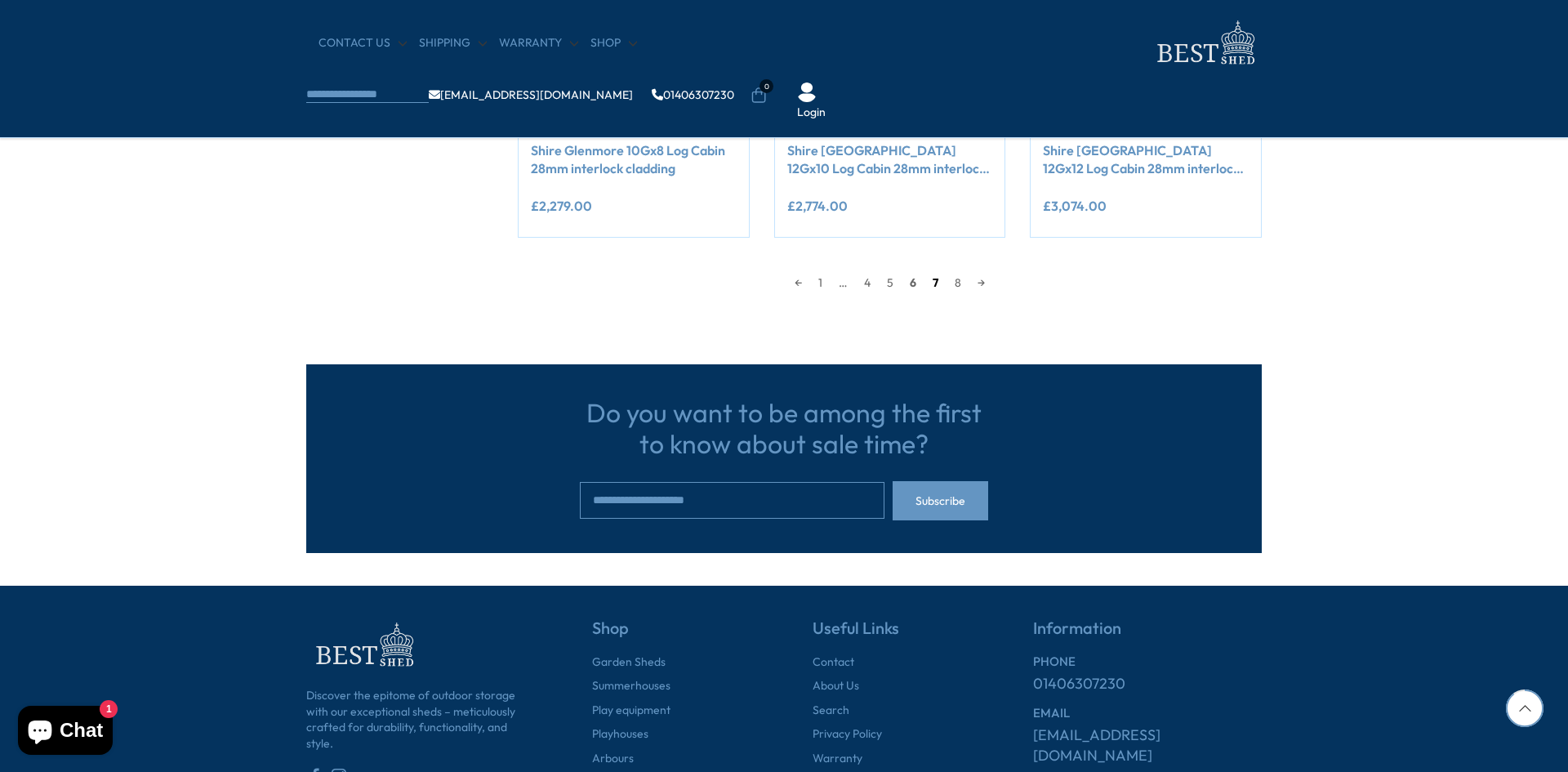
click at [927, 289] on link "7" at bounding box center [935, 282] width 22 height 25
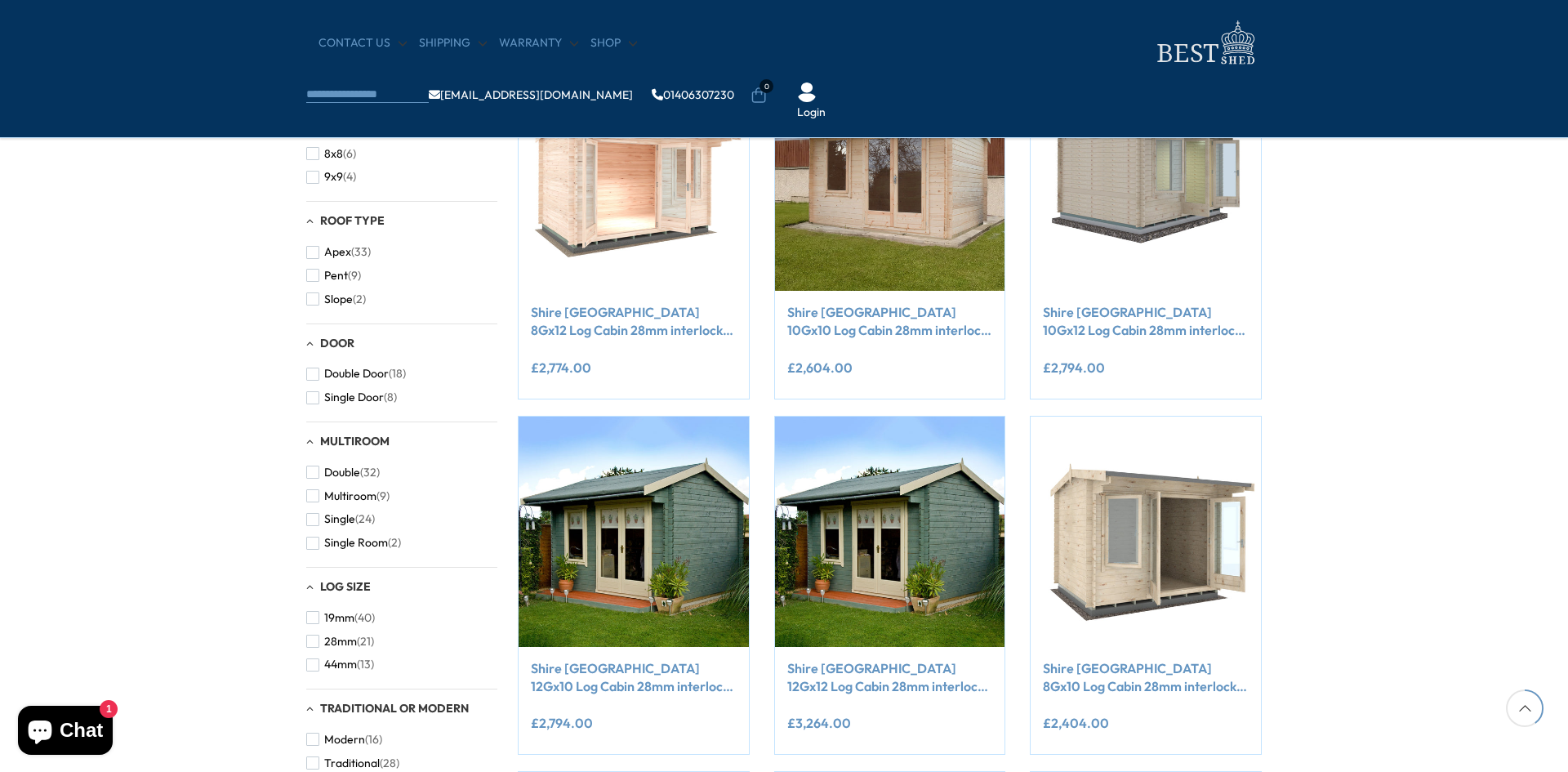
scroll to position [707, 0]
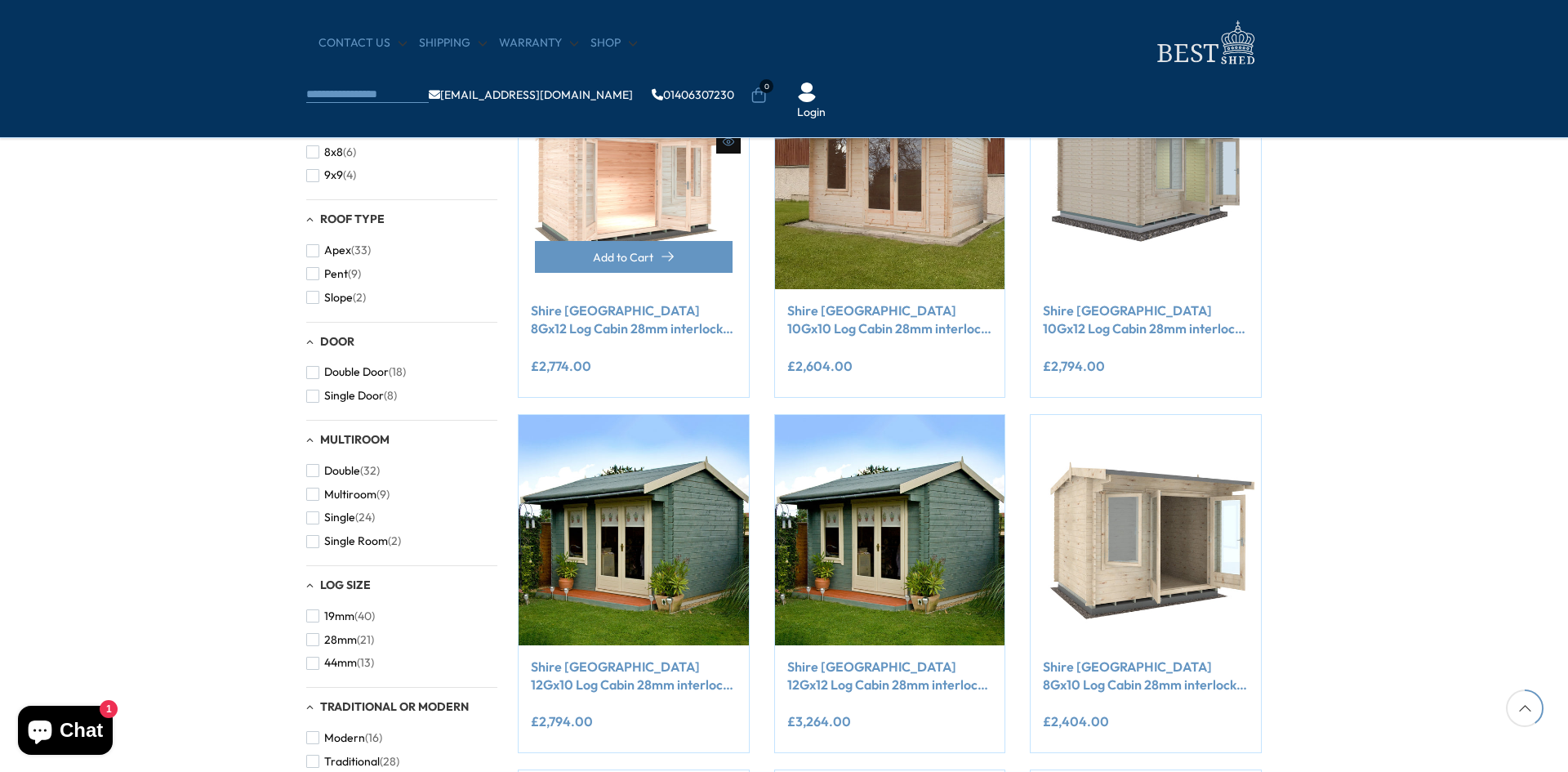
click at [641, 328] on link "Shire [GEOGRAPHIC_DATA] 8Gx12 Log Cabin 28mm interlock cladding" at bounding box center [634, 320] width 206 height 36
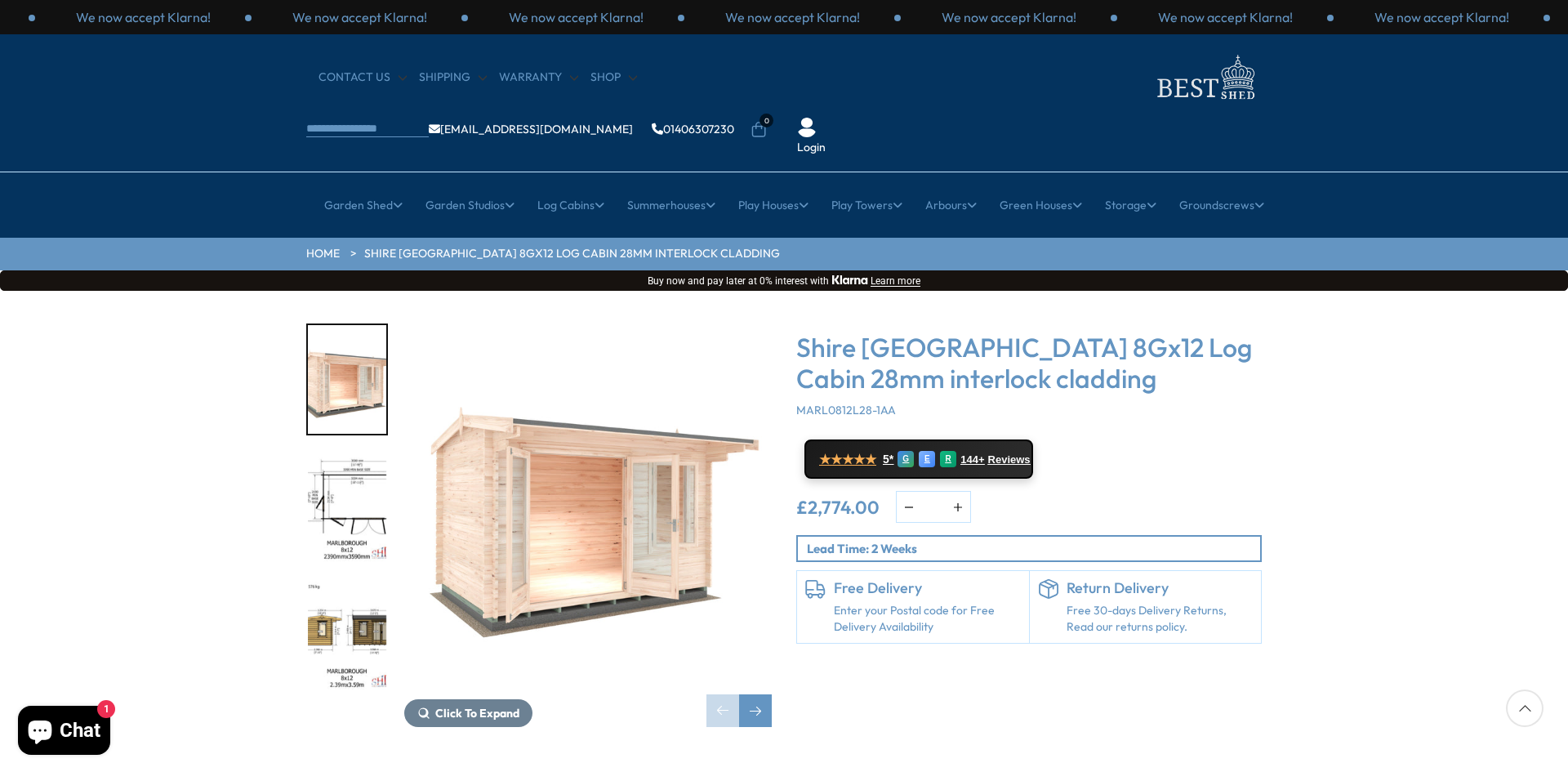
click at [338, 460] on img "2 / 8" at bounding box center [347, 508] width 78 height 109
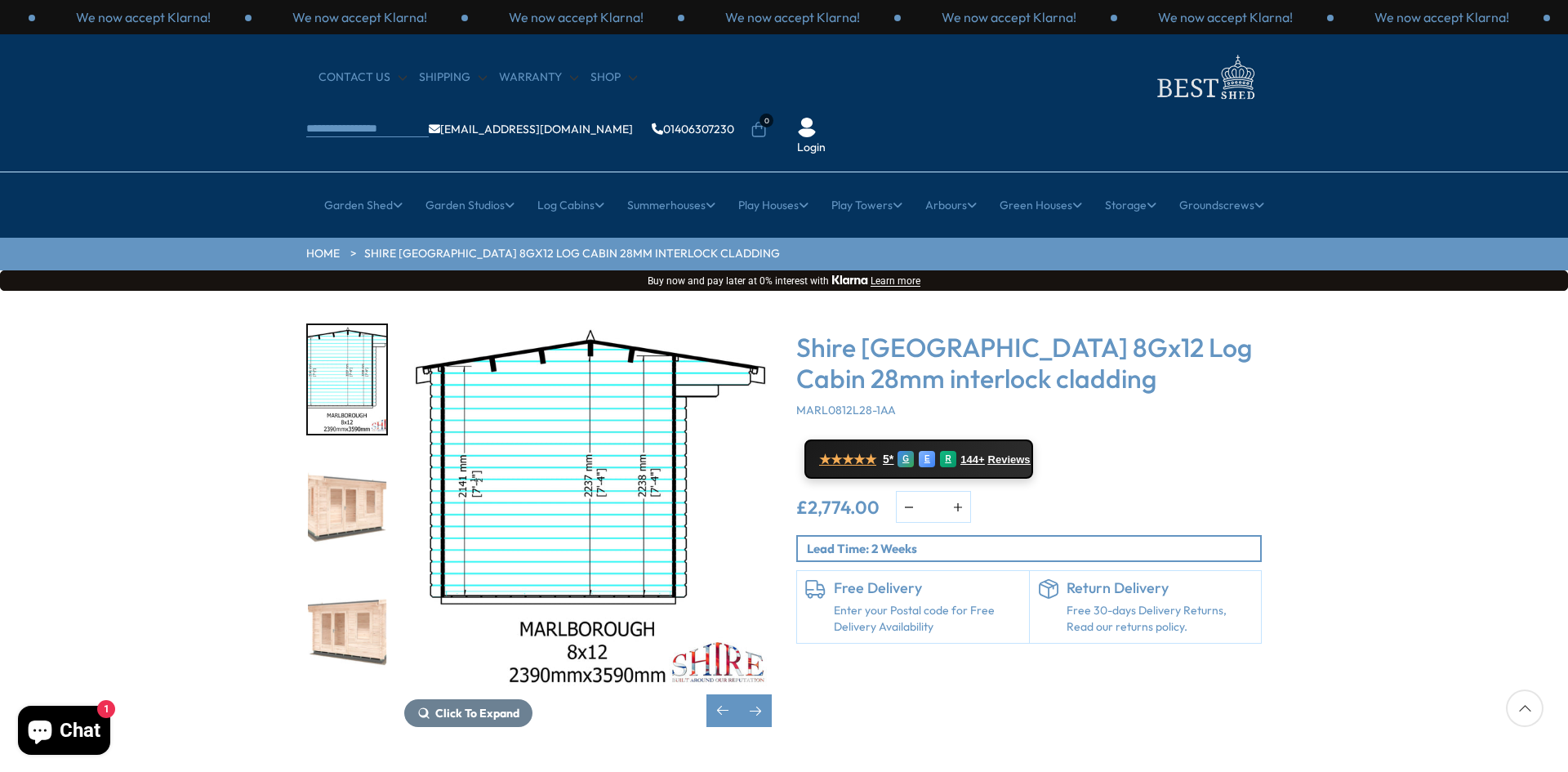
click at [340, 464] on img "5 / 8" at bounding box center [347, 508] width 78 height 109
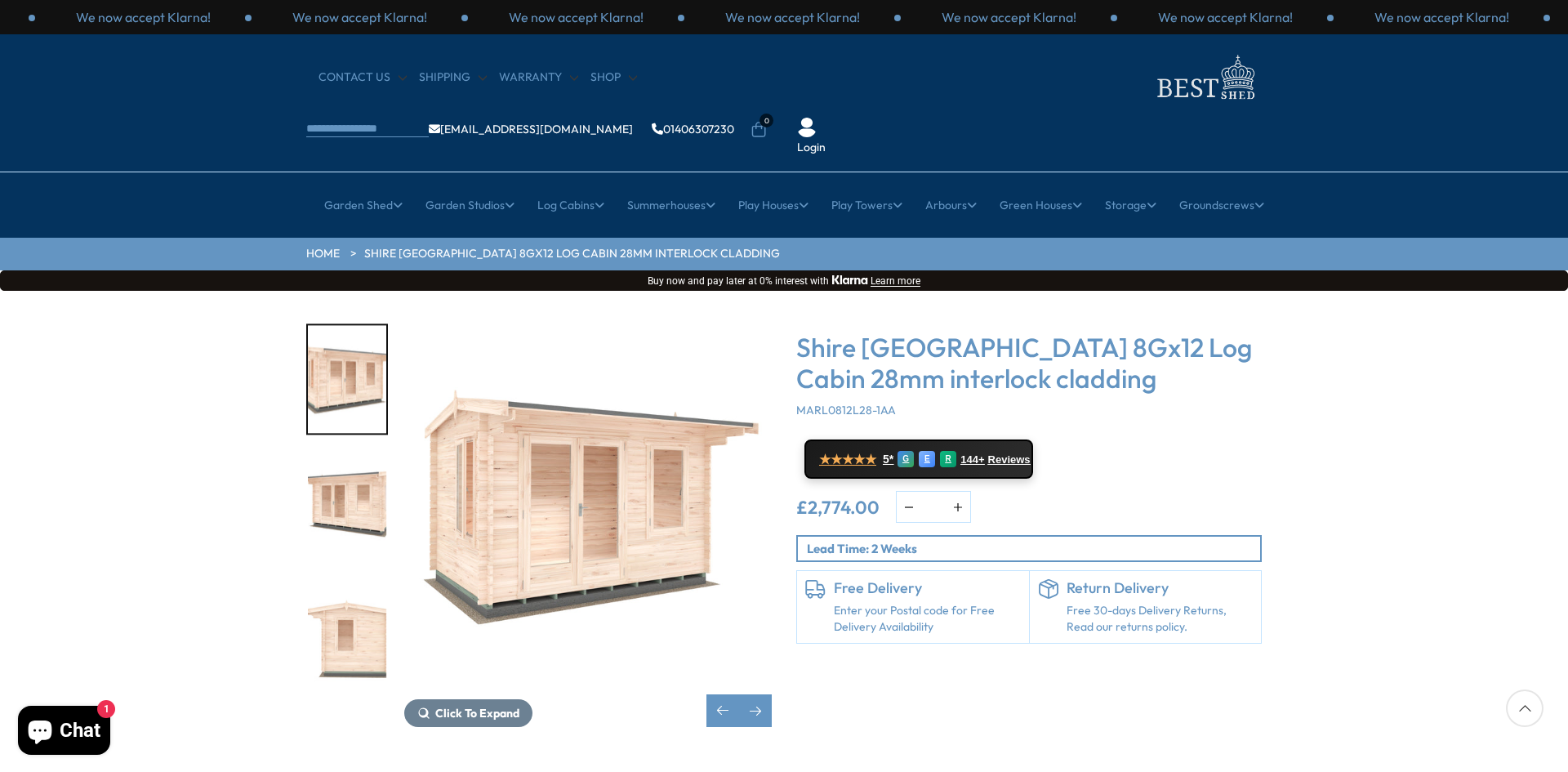
click at [373, 582] on img "7 / 8" at bounding box center [347, 636] width 78 height 109
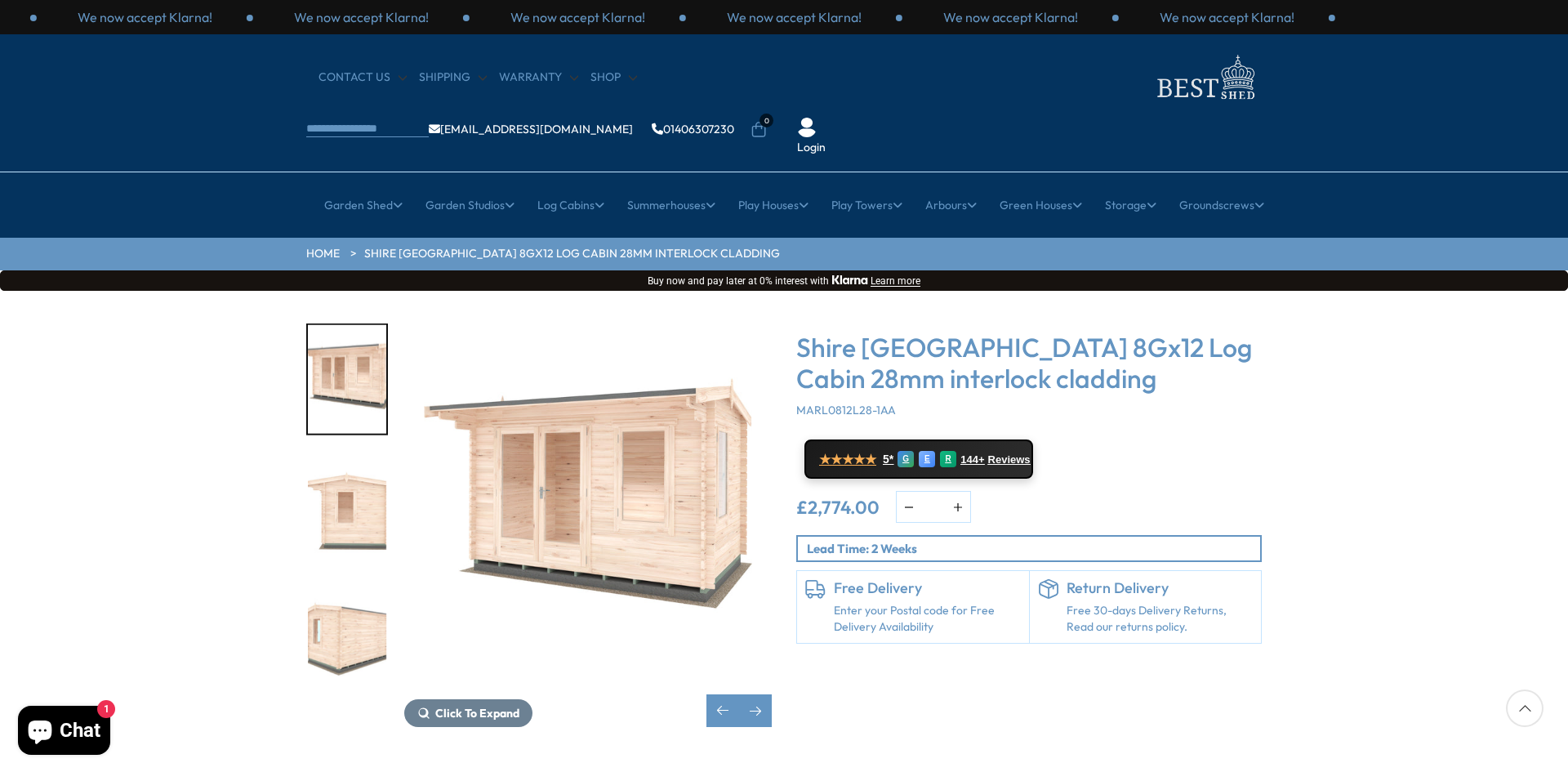
click at [362, 591] on img "8 / 8" at bounding box center [347, 636] width 78 height 109
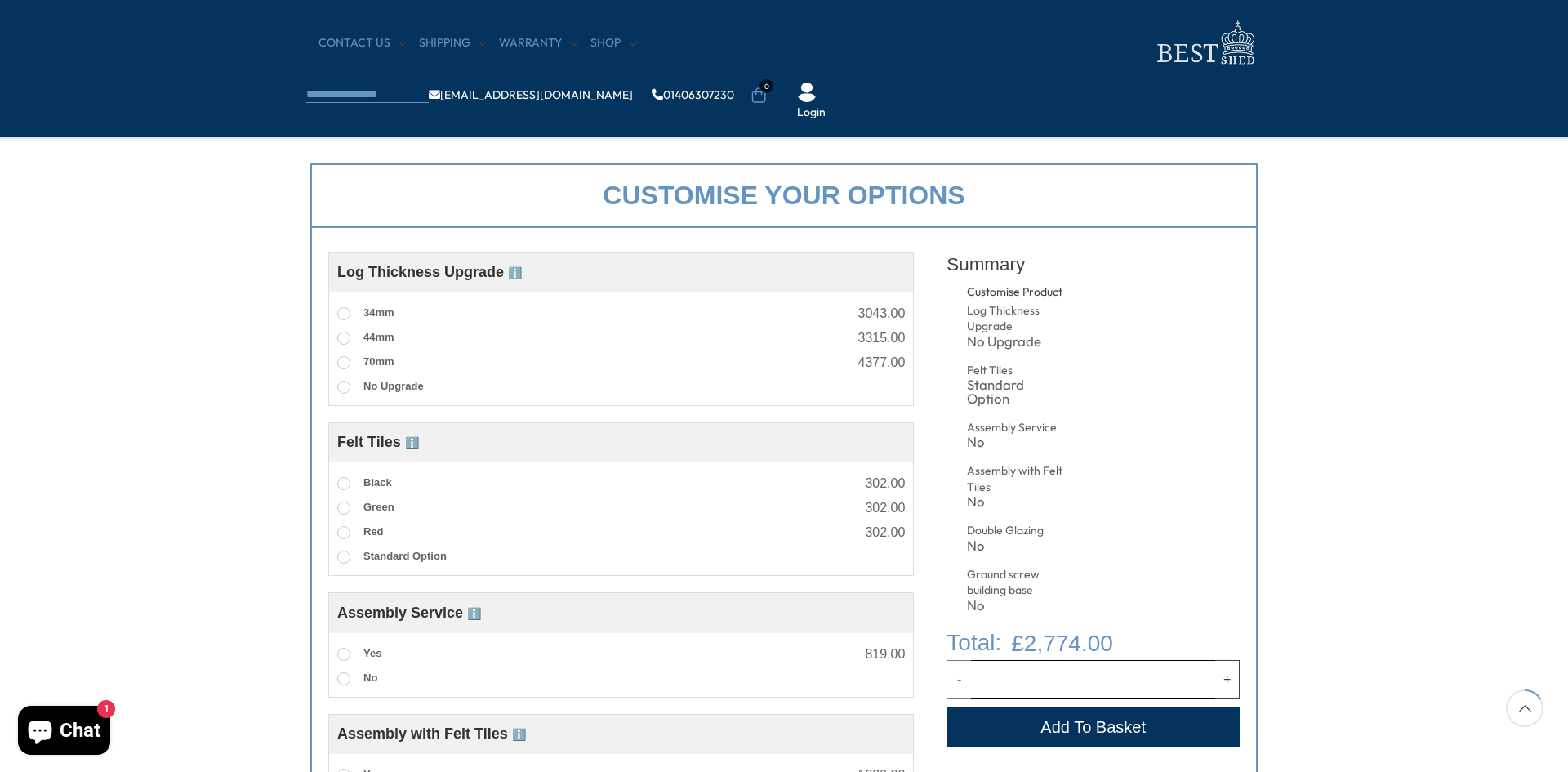
scroll to position [533, 0]
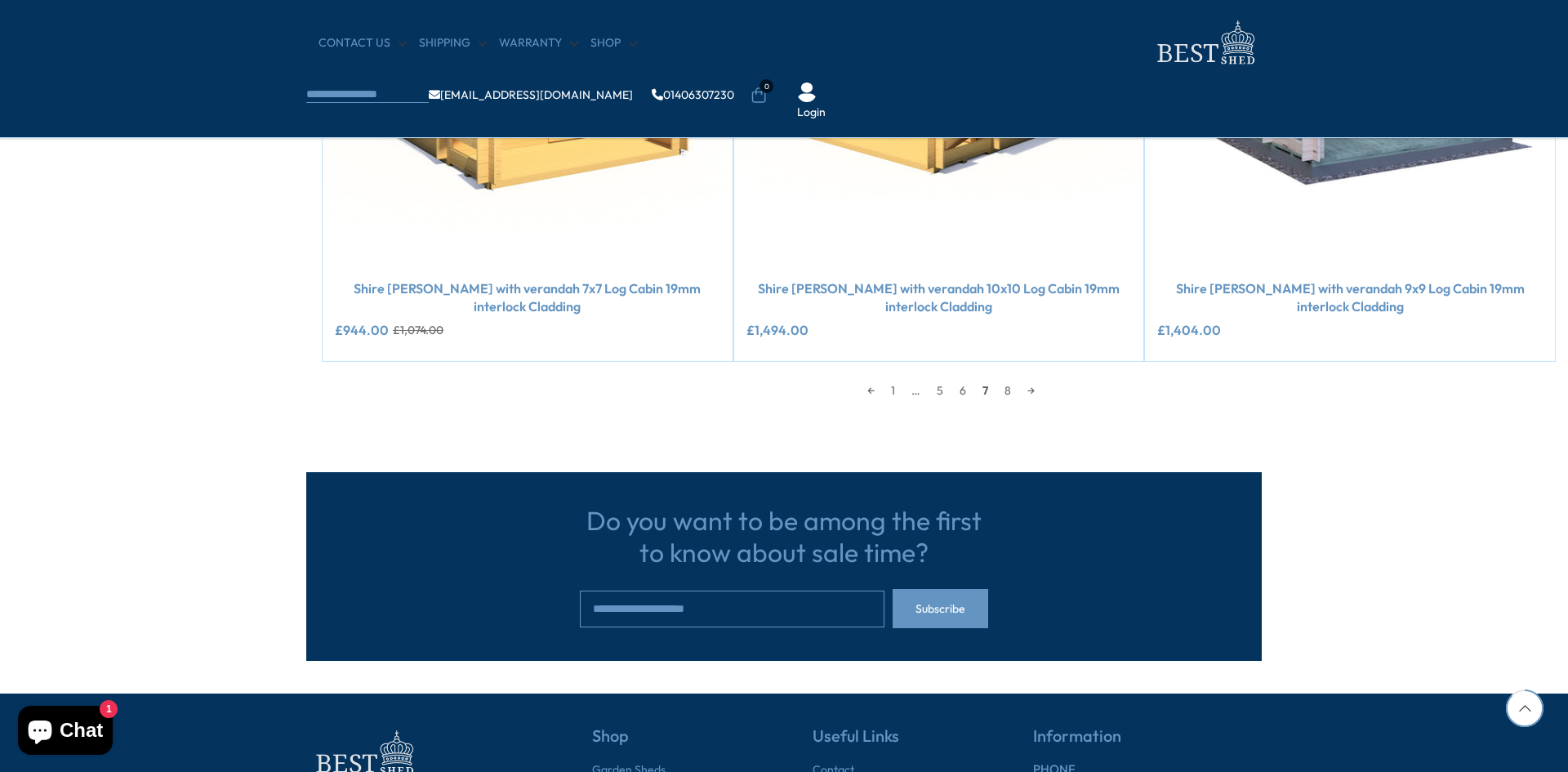
scroll to position [1984, 0]
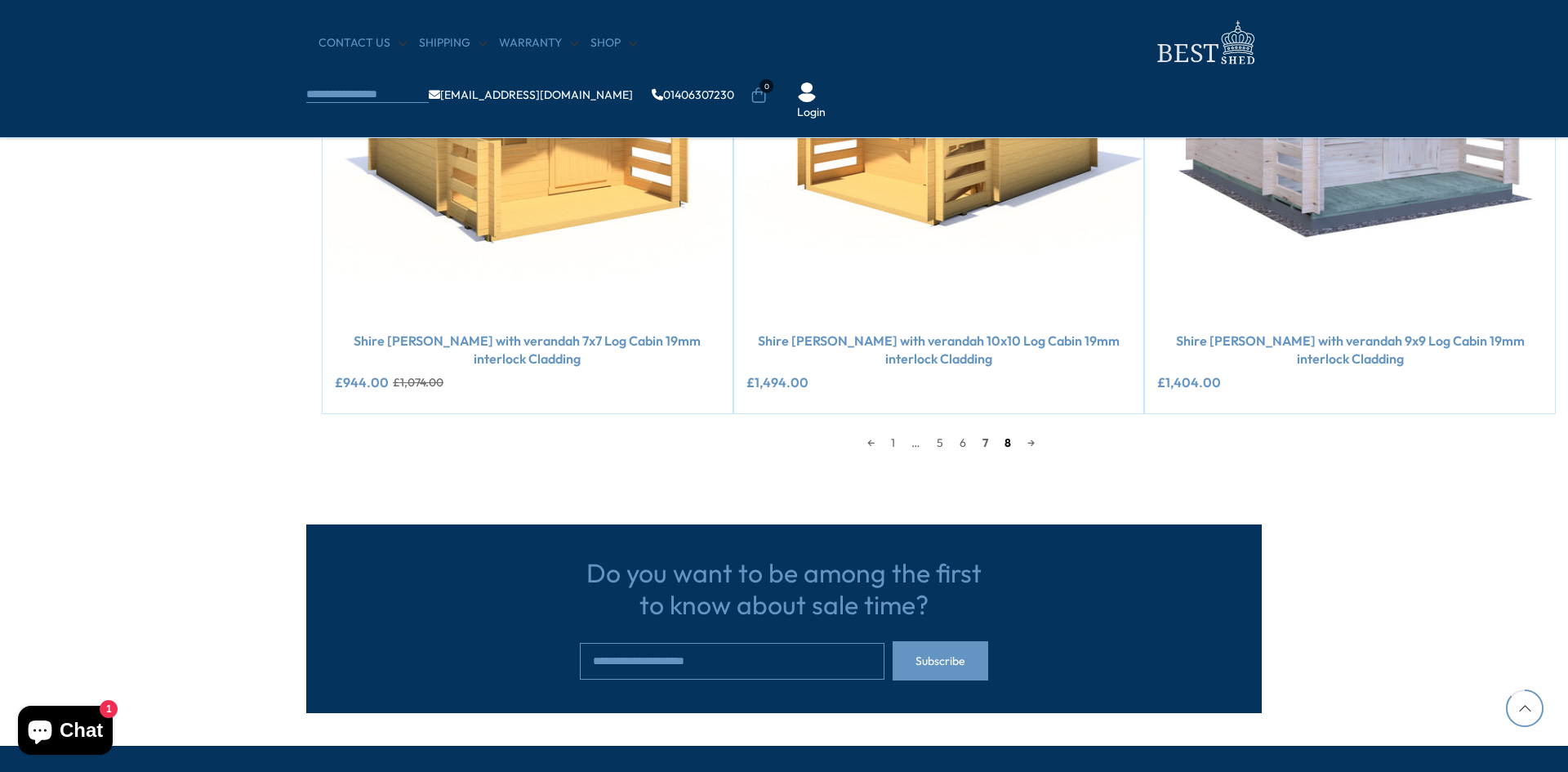
click at [1011, 431] on link "8" at bounding box center [1007, 442] width 23 height 25
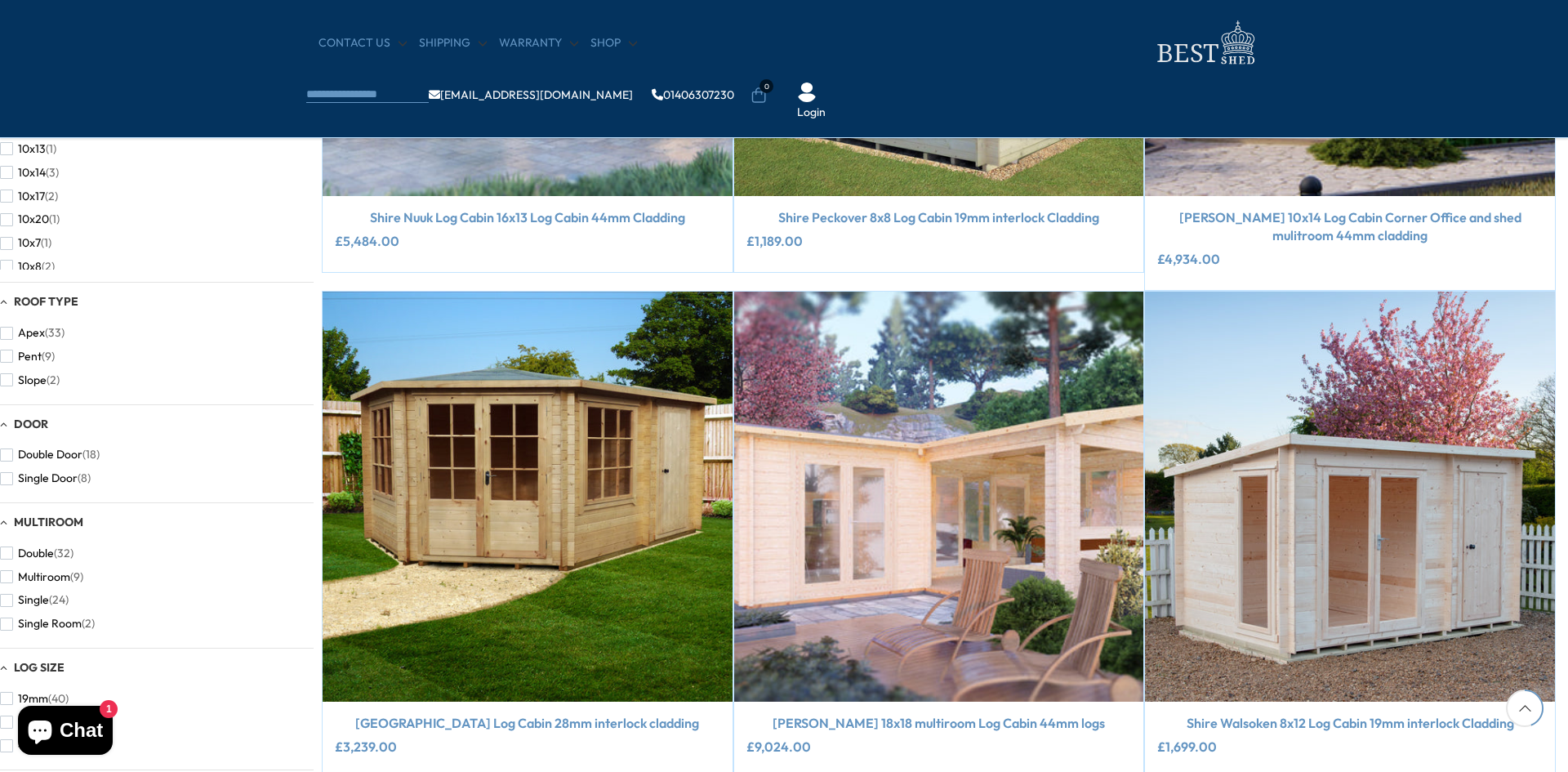
scroll to position [610, 0]
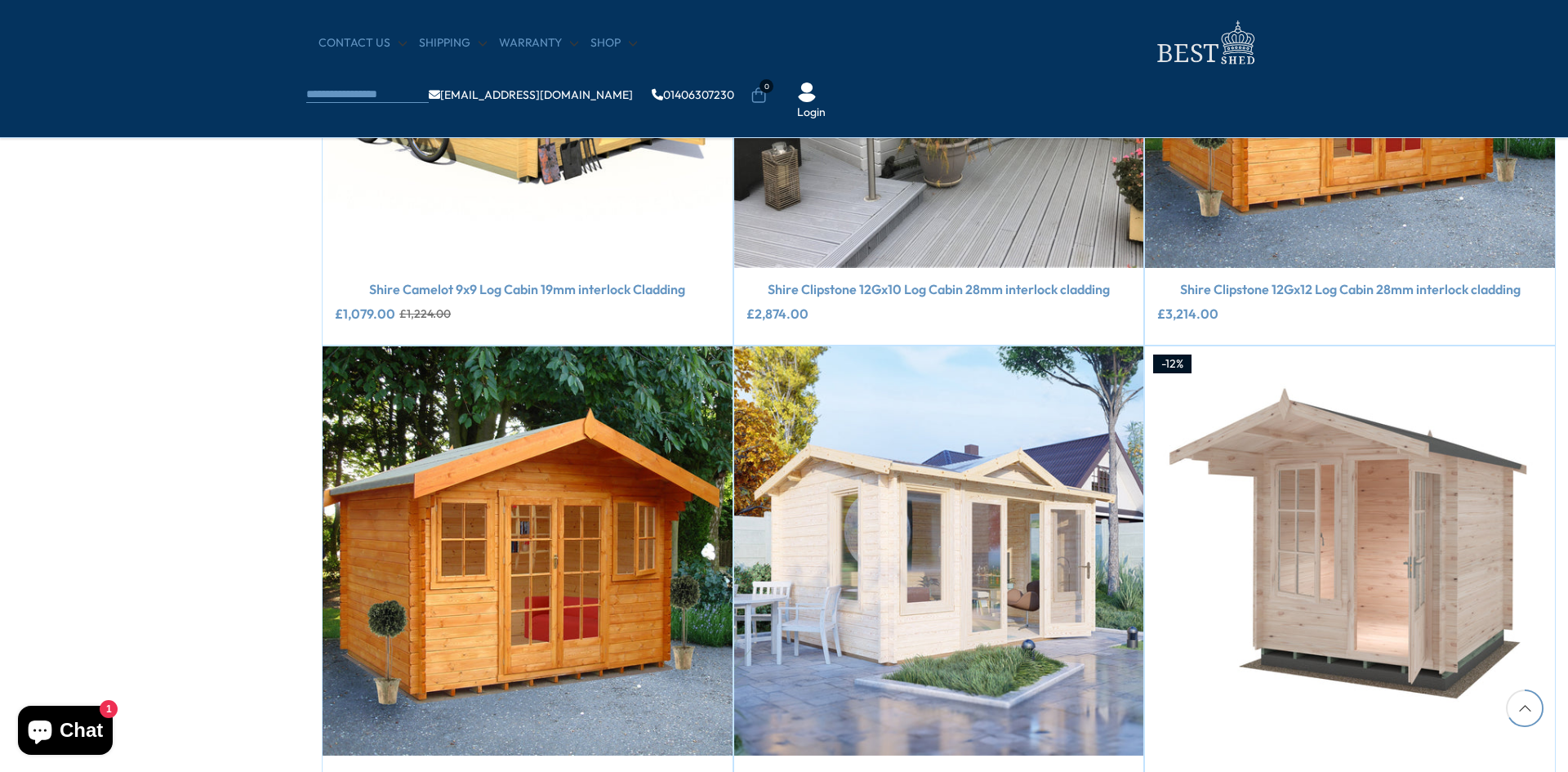
scroll to position [1443, 0]
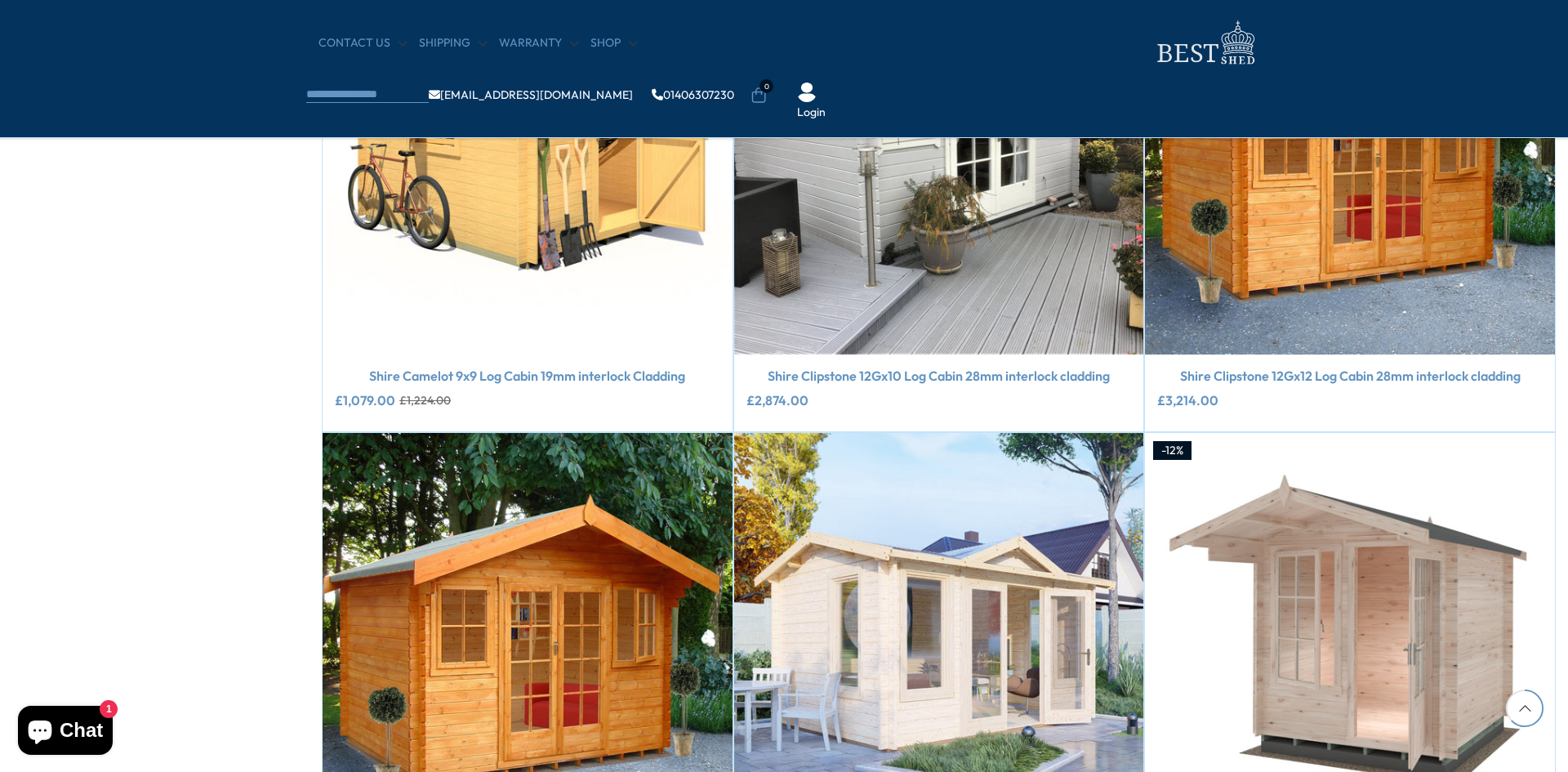
scroll to position [1405, 0]
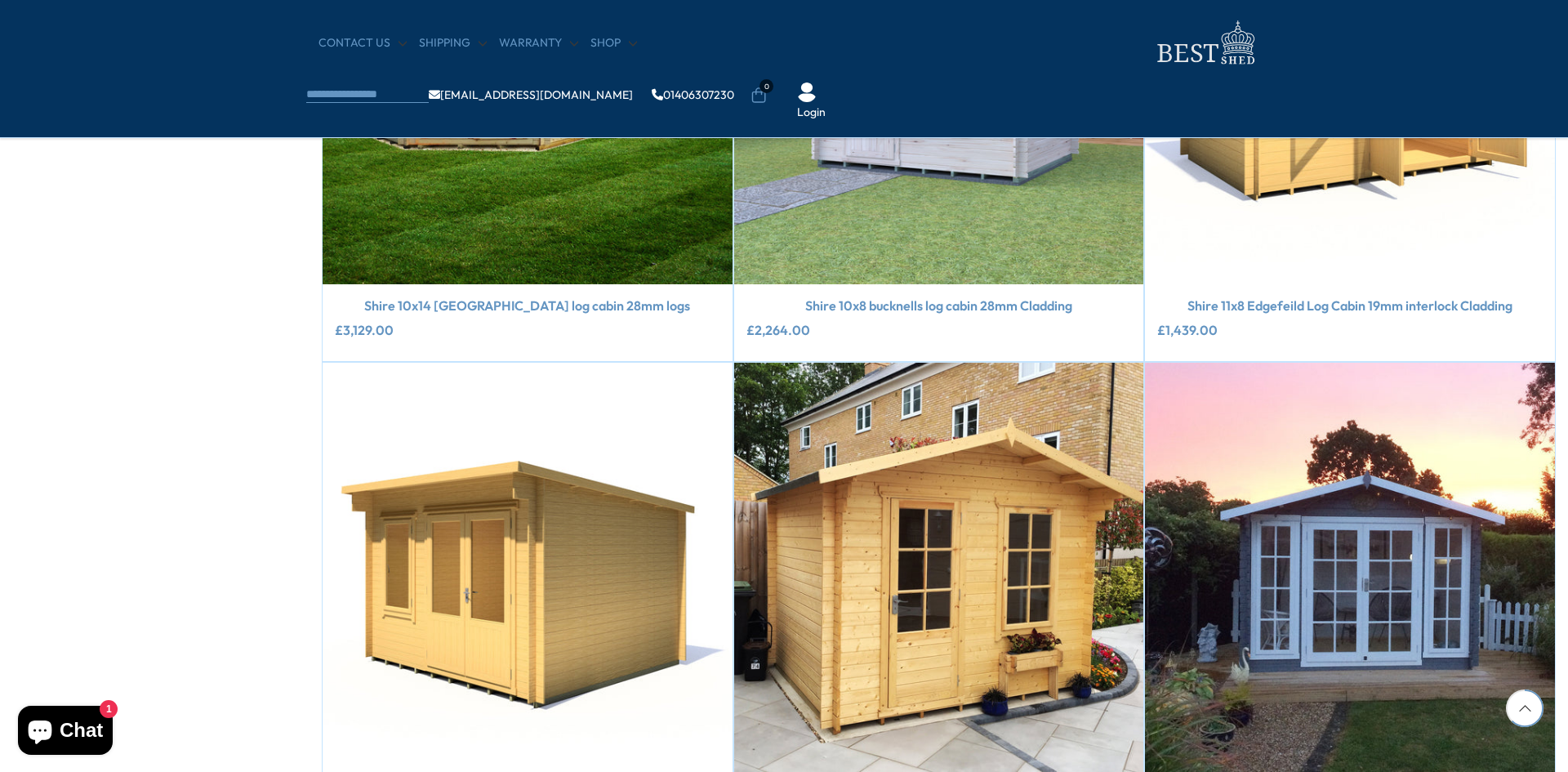
scroll to position [1428, 0]
